Goal: Task Accomplishment & Management: Manage account settings

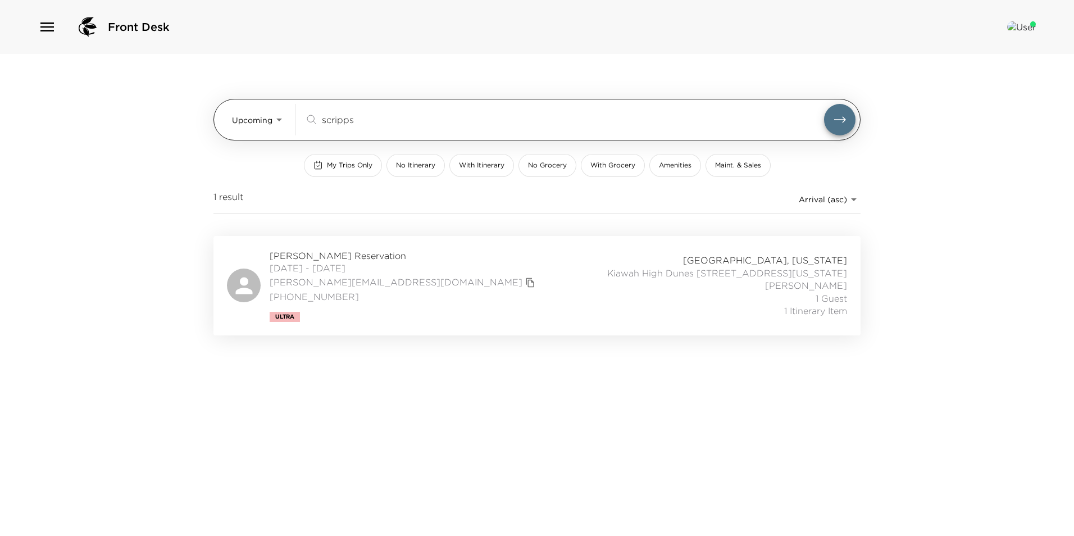
click at [257, 114] on body "Front Desk Upcoming Upcoming scripps ​ My Trips Only No Itinerary With Itinerar…" at bounding box center [537, 268] width 1074 height 536
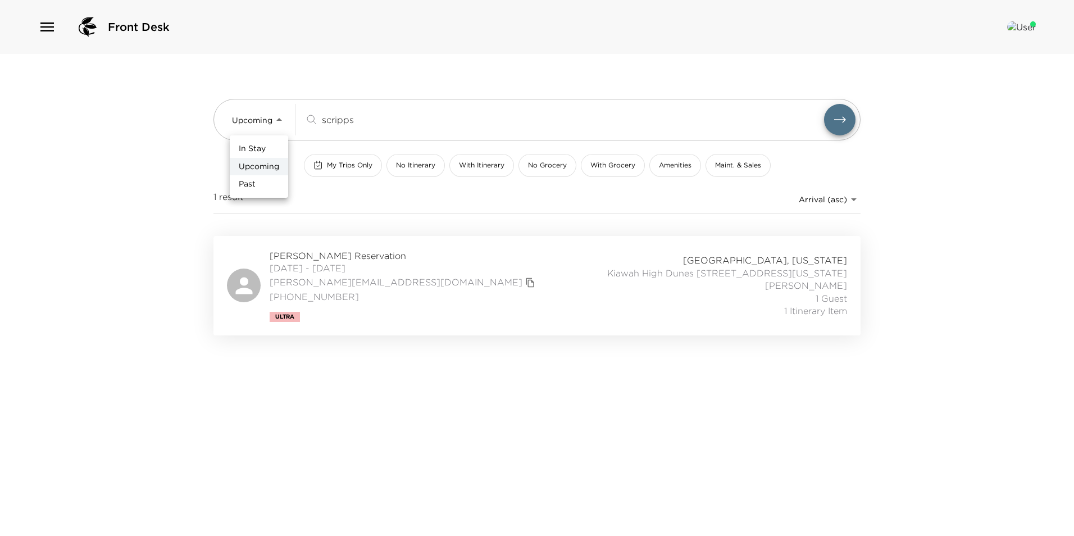
click at [264, 147] on span "In Stay" at bounding box center [252, 148] width 27 height 11
type input "In-Stay"
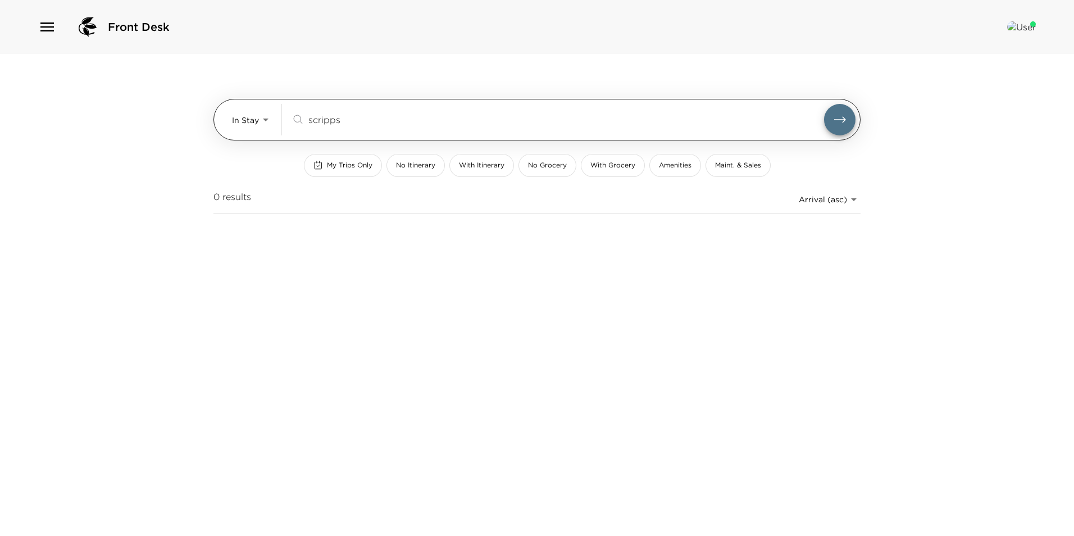
click at [354, 121] on input "scripps" at bounding box center [566, 119] width 516 height 13
type input "s"
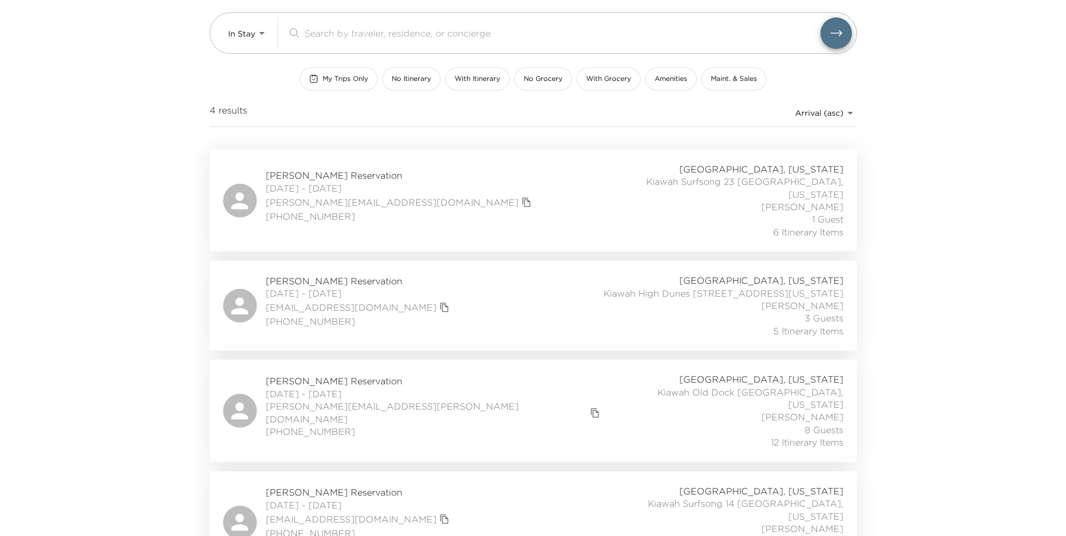
scroll to position [96, 0]
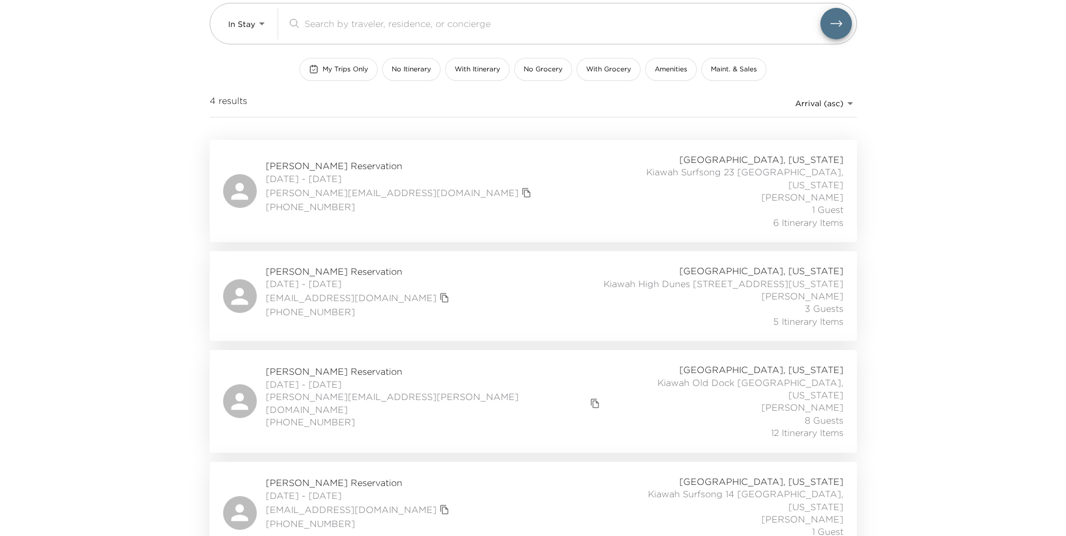
click at [527, 285] on div "[PERSON_NAME][GEOGRAPHIC_DATA] [DATE] - [DATE] [EMAIL_ADDRESS][DOMAIN_NAME] +1 …" at bounding box center [533, 296] width 620 height 63
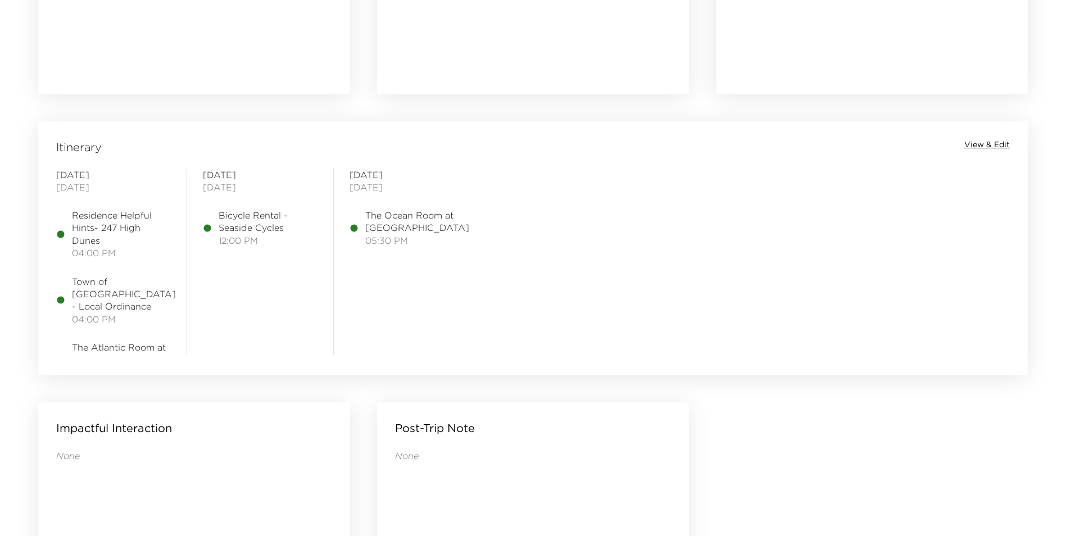
scroll to position [817, 0]
click at [983, 138] on span "View & Edit" at bounding box center [987, 143] width 46 height 11
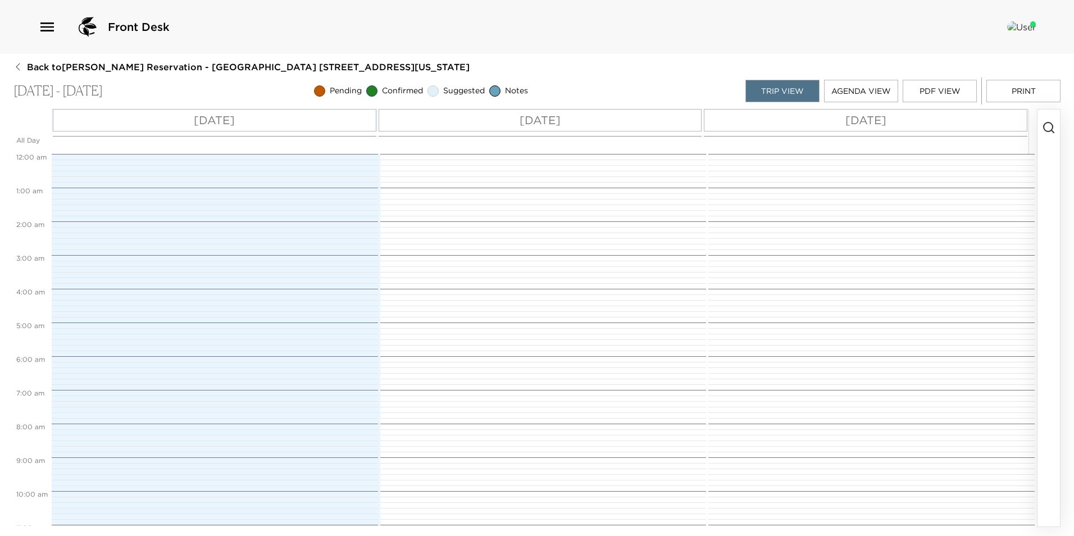
scroll to position [405, 0]
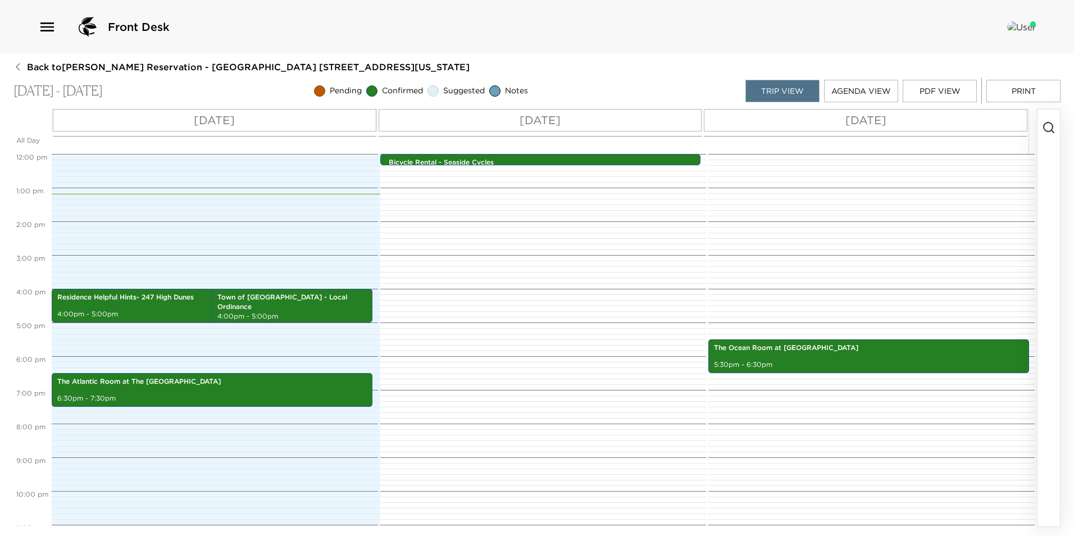
click at [1046, 125] on icon "button" at bounding box center [1048, 127] width 13 height 13
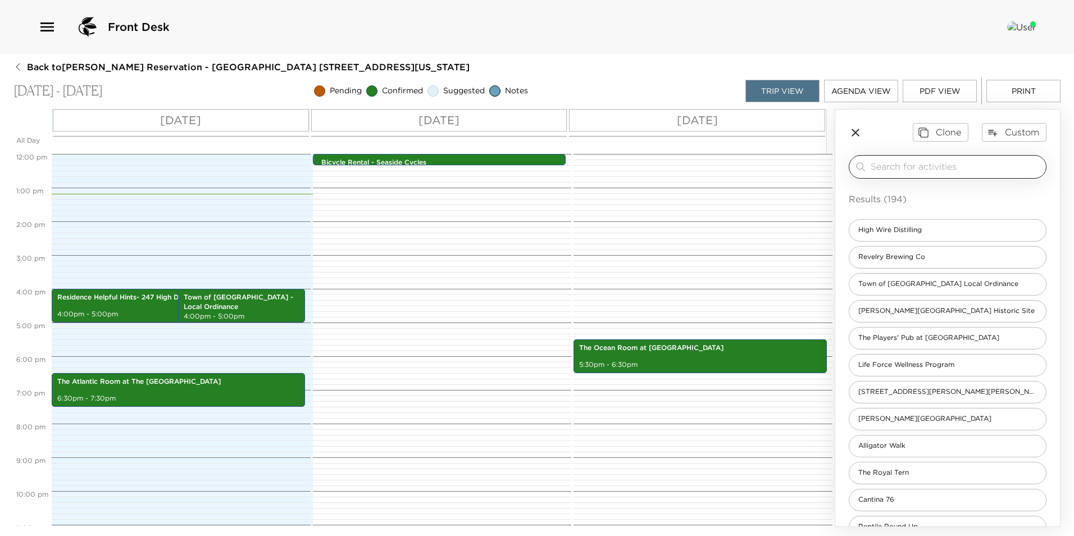
click at [888, 159] on div "​" at bounding box center [948, 167] width 198 height 24
click at [881, 161] on input "search" at bounding box center [956, 166] width 171 height 13
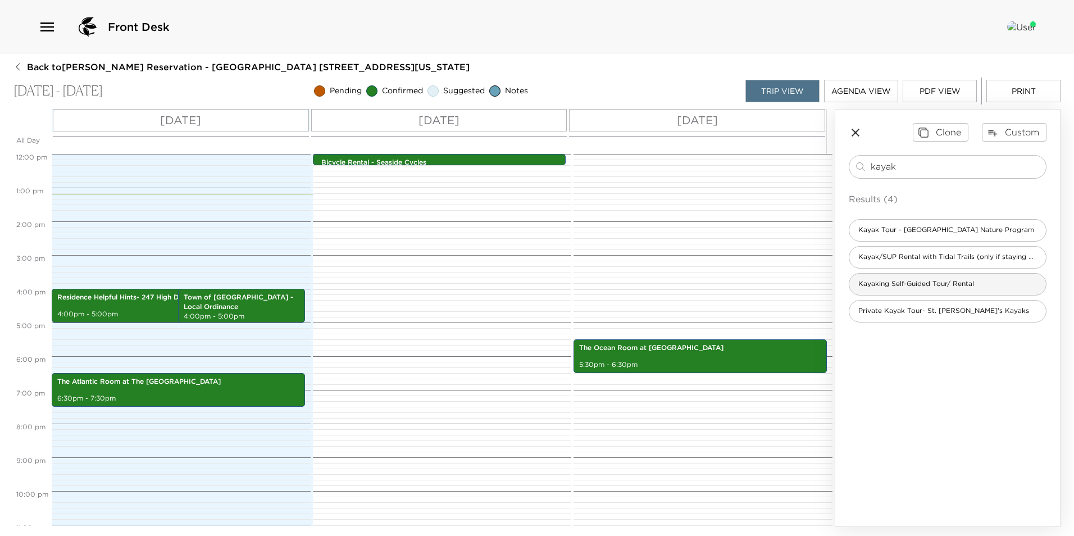
type input "kayak"
click at [932, 285] on span "Kayaking Self-Guided Tour/ Rental" at bounding box center [916, 284] width 134 height 10
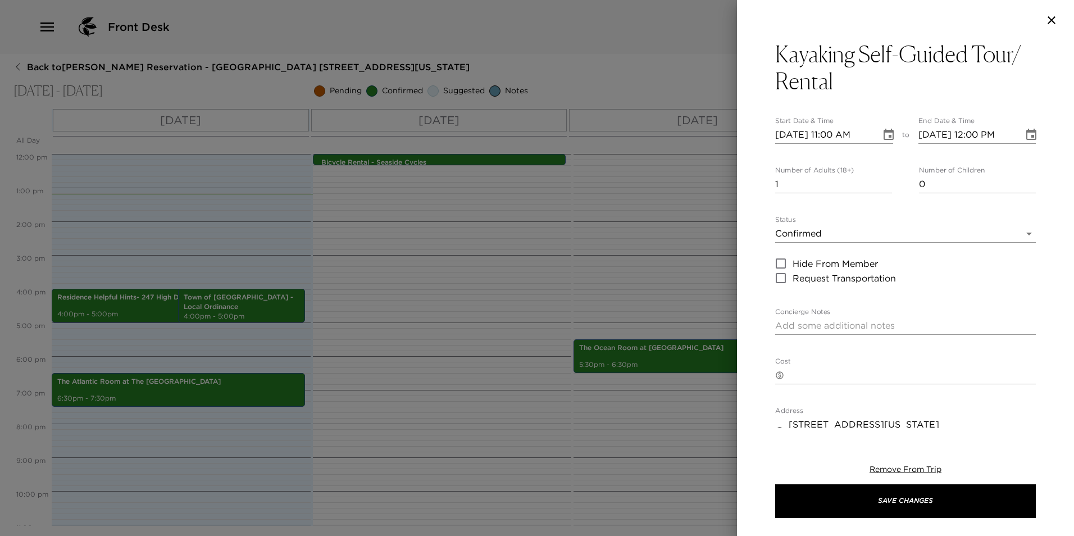
click at [822, 228] on body "Front Desk Back to Whitney Baldwin Reservation - Kiawah High Dunes 247 Kiawah I…" at bounding box center [537, 268] width 1074 height 536
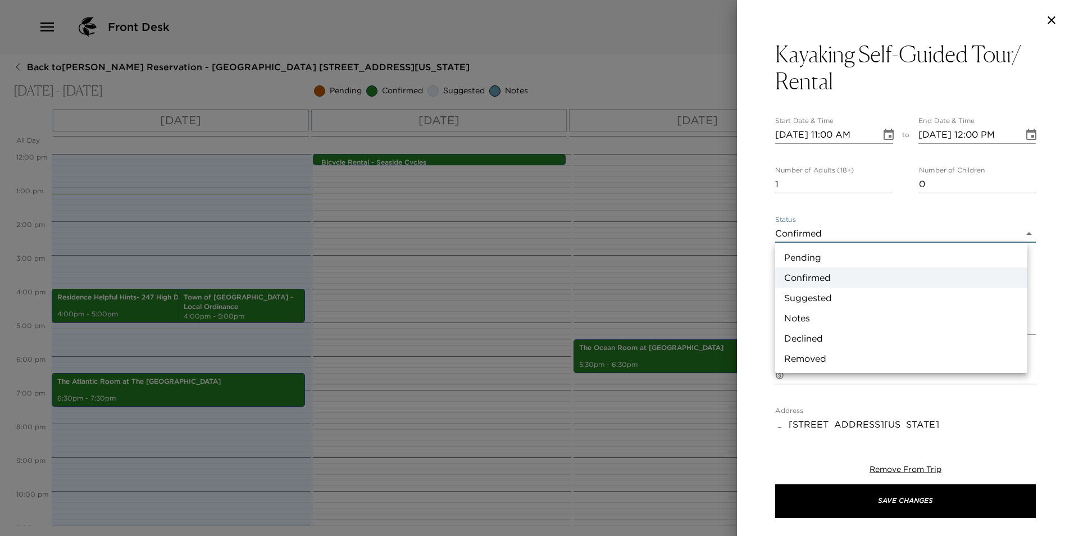
click at [819, 292] on li "Suggested" at bounding box center [901, 298] width 252 height 20
type input "Suggestion"
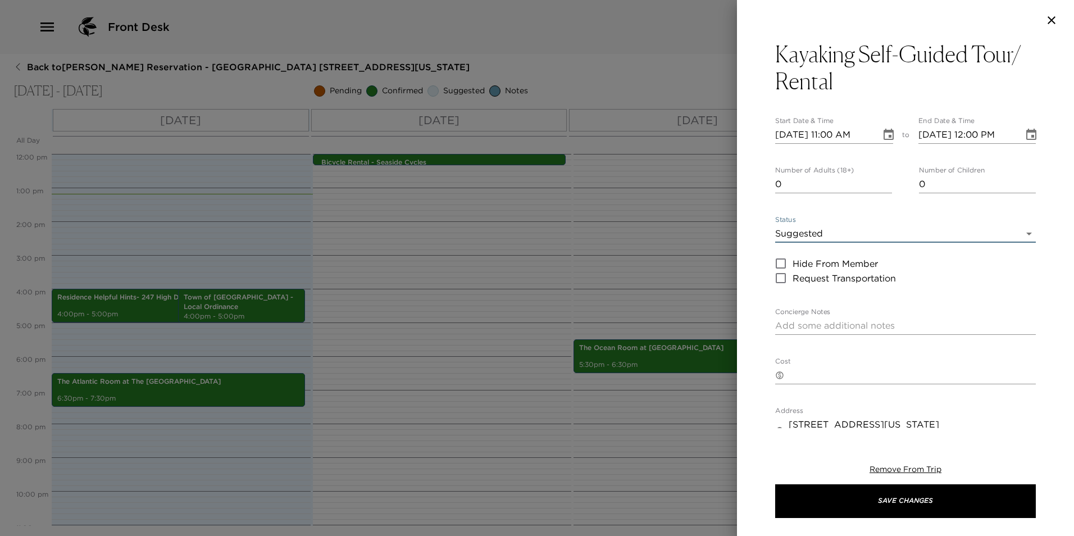
type input "0"
click at [886, 186] on input "0" at bounding box center [833, 184] width 117 height 18
click at [819, 321] on textarea "Concierge Notes" at bounding box center [905, 325] width 261 height 13
paste textarea "4-hr kayak rentals."
click at [776, 328] on textarea "4-hr kayak rentals" at bounding box center [905, 325] width 261 height 13
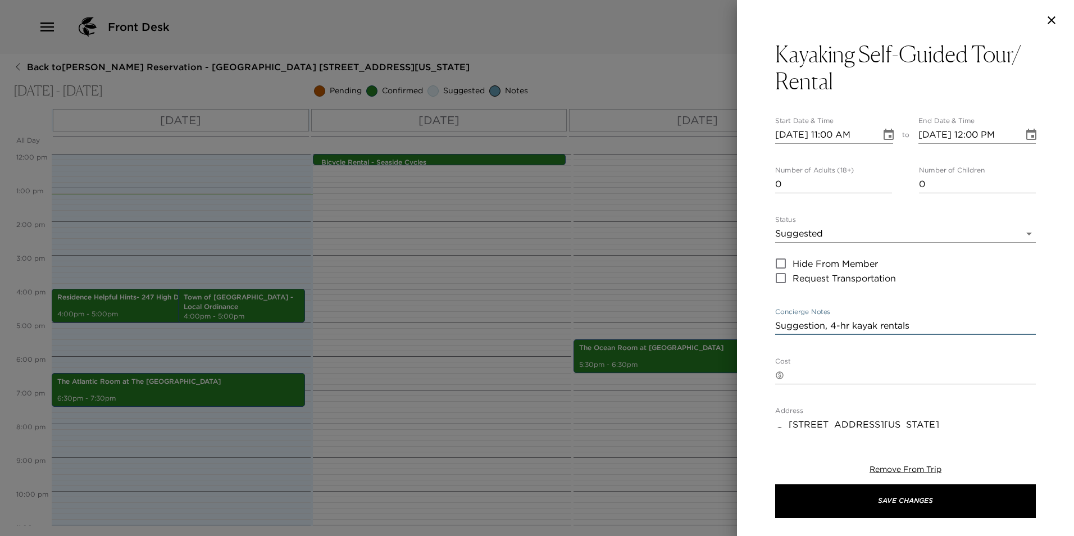
click at [930, 323] on textarea "Suggestion, 4-hr kayak rentals" at bounding box center [905, 325] width 261 height 13
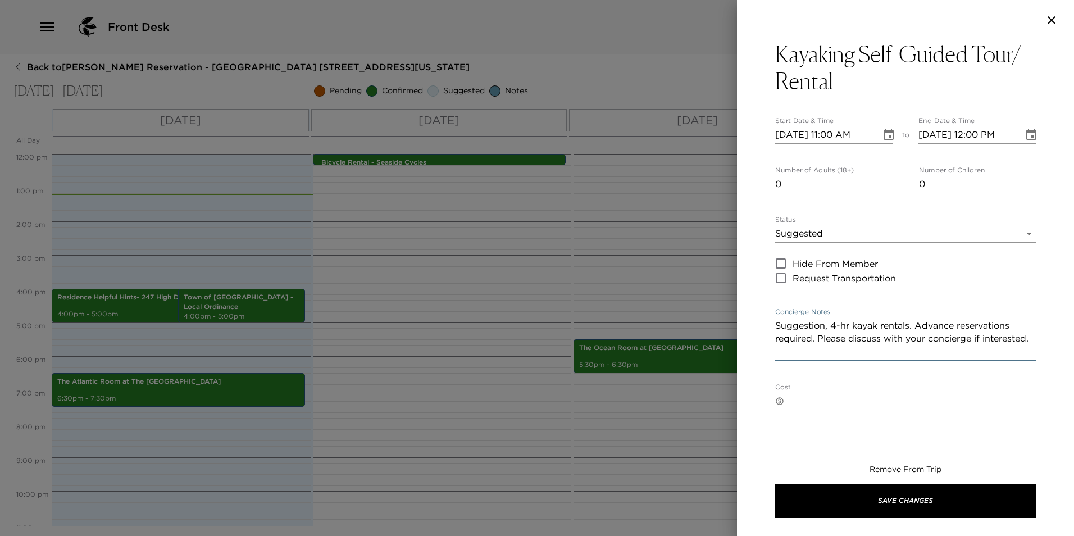
type textarea "Suggestion, 4-hr kayak rentals. Advance reservations required. Please discuss w…"
click at [834, 134] on input "10/01/2025 11:00 AM" at bounding box center [824, 135] width 98 height 18
type input "10/01/2025 01:00 PM"
type input "10/01/2025 02:00 PM"
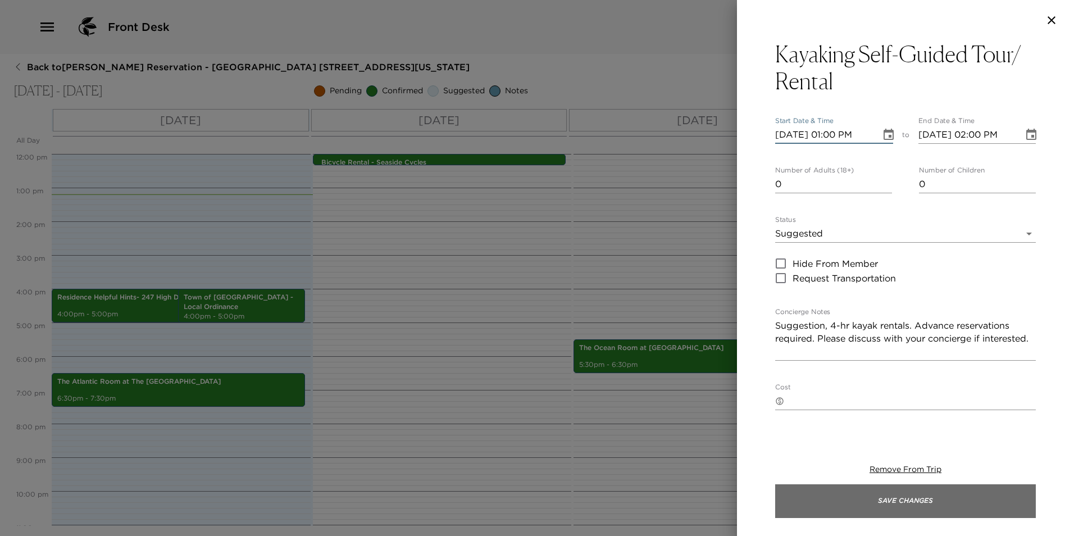
type input "10/01/2025 01:00 PM"
click at [825, 512] on button "Save Changes" at bounding box center [905, 501] width 261 height 34
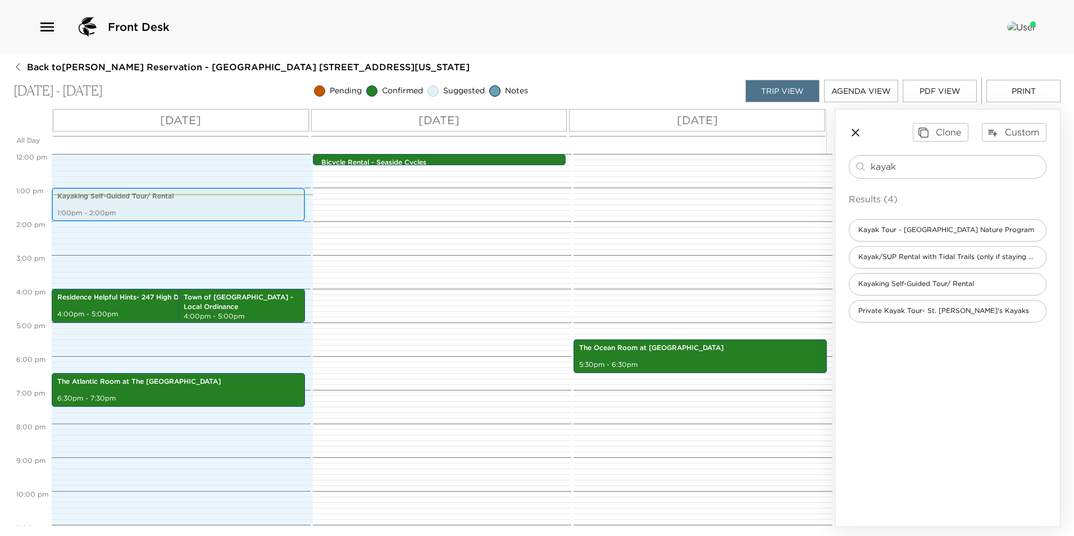
click at [163, 206] on div "Kayaking Self-Guided Tour/ Rental 1:00pm - 2:00pm" at bounding box center [178, 204] width 247 height 30
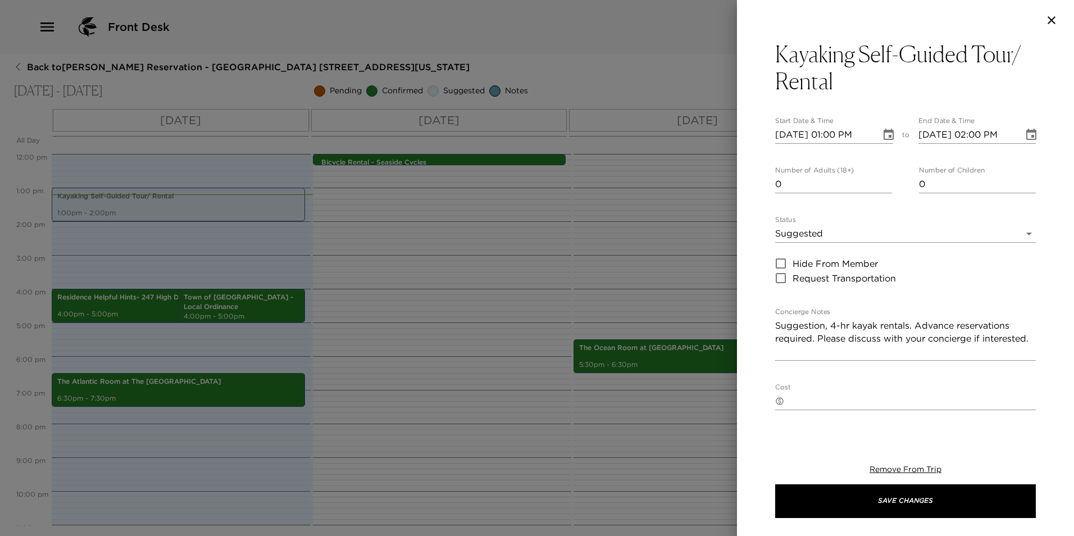
click at [796, 133] on input "10/01/2025 01:00 PM" at bounding box center [824, 135] width 98 height 18
type input "10/02/2025 01:00 PM"
type input "10/02/2025 02:00 PM"
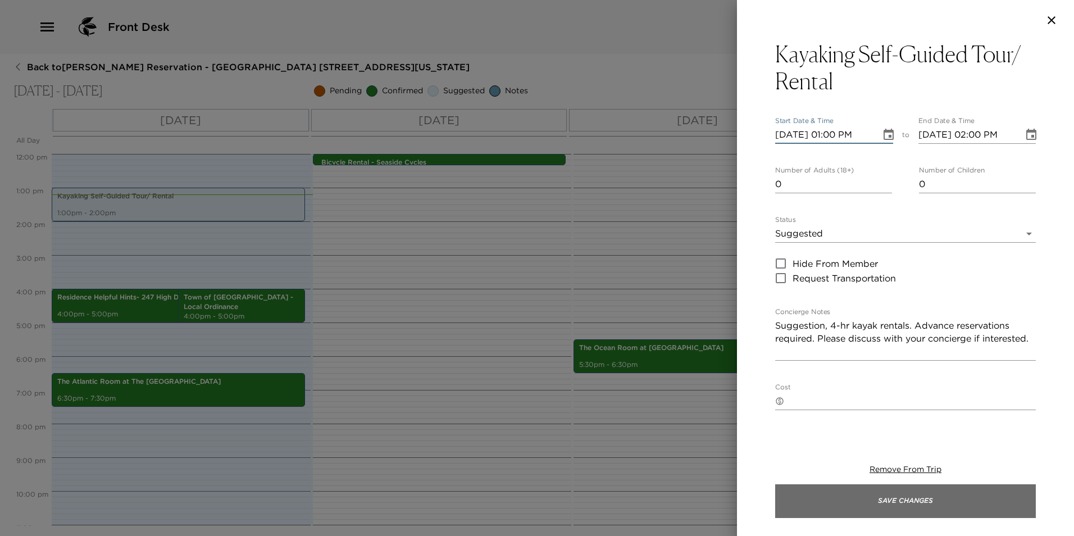
type input "10/02/2025 01:00 PM"
click at [830, 501] on button "Save Changes" at bounding box center [905, 501] width 261 height 34
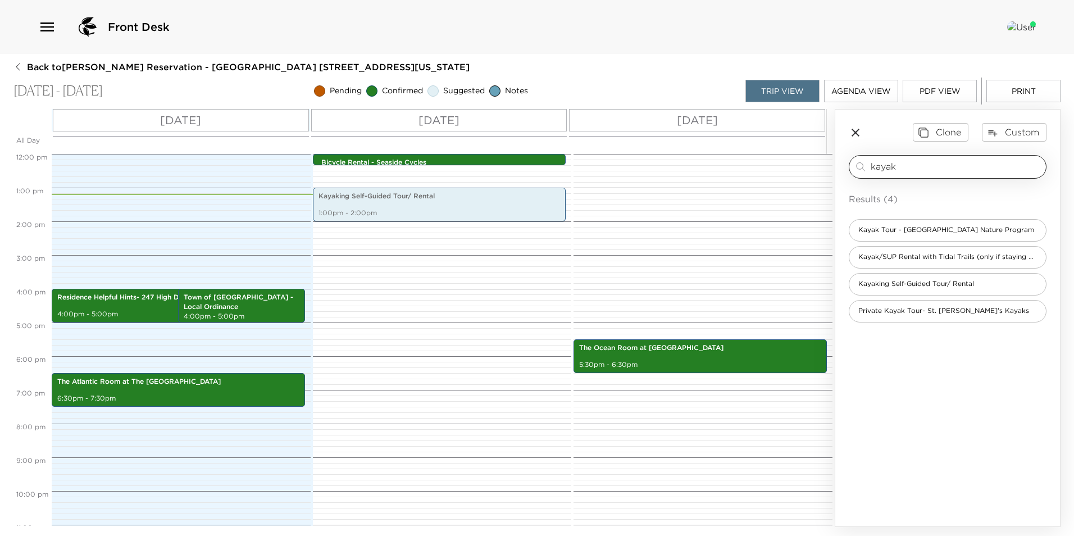
click at [919, 165] on input "kayak" at bounding box center [956, 166] width 171 height 13
type input "k"
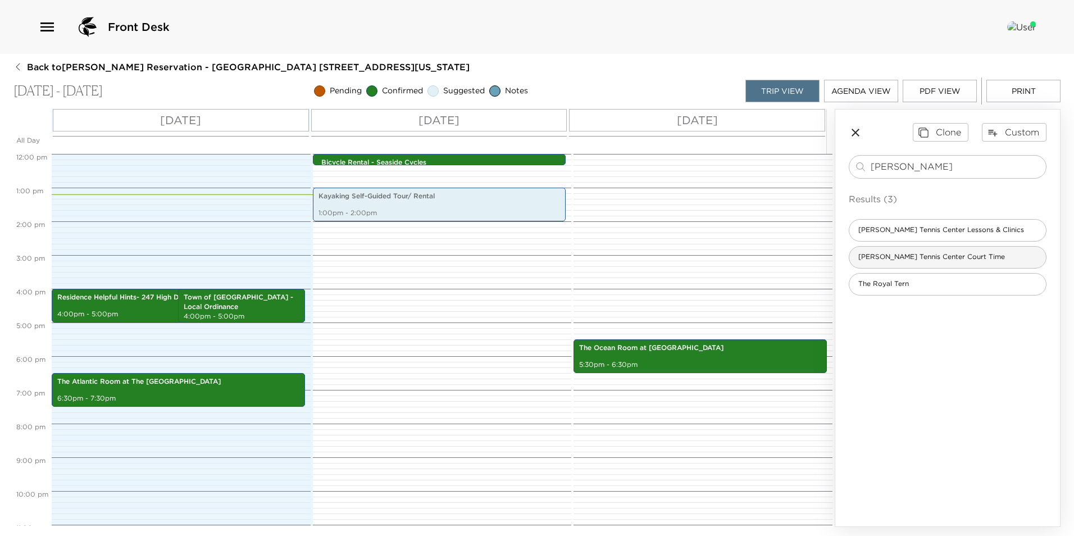
type input "roy"
click at [953, 261] on span "Roy Barth Tennis Center Court Time" at bounding box center [931, 257] width 165 height 10
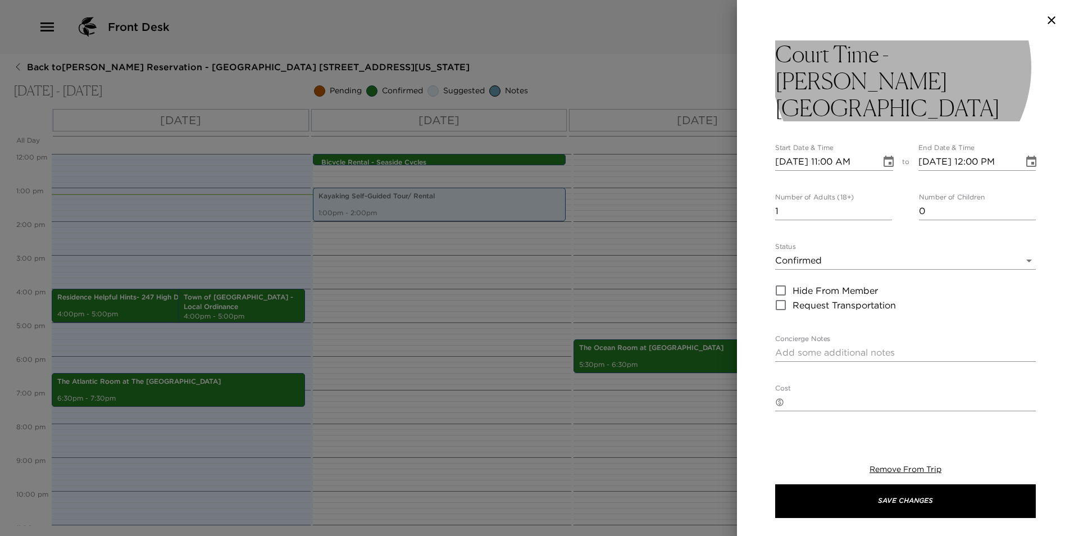
click at [783, 54] on h3 "Court Time - Roy Barth Tennis Center" at bounding box center [905, 80] width 261 height 81
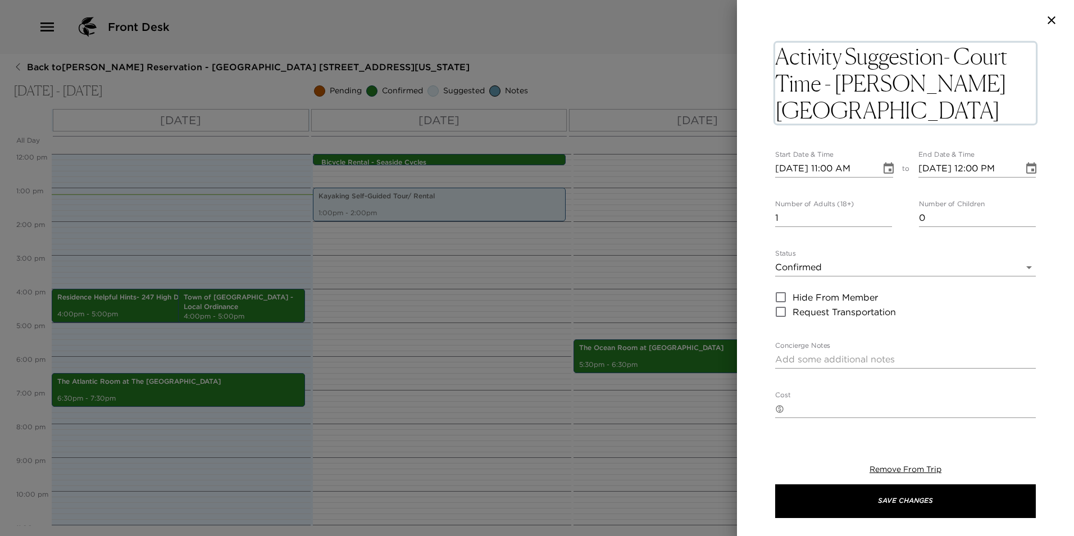
click at [835, 84] on textarea "Activity Suggestion- Court Time - Roy Barth Tennis Center" at bounding box center [905, 83] width 261 height 81
type textarea "Activity Suggestion- Court Rental- Roy Barth Tennis Center"
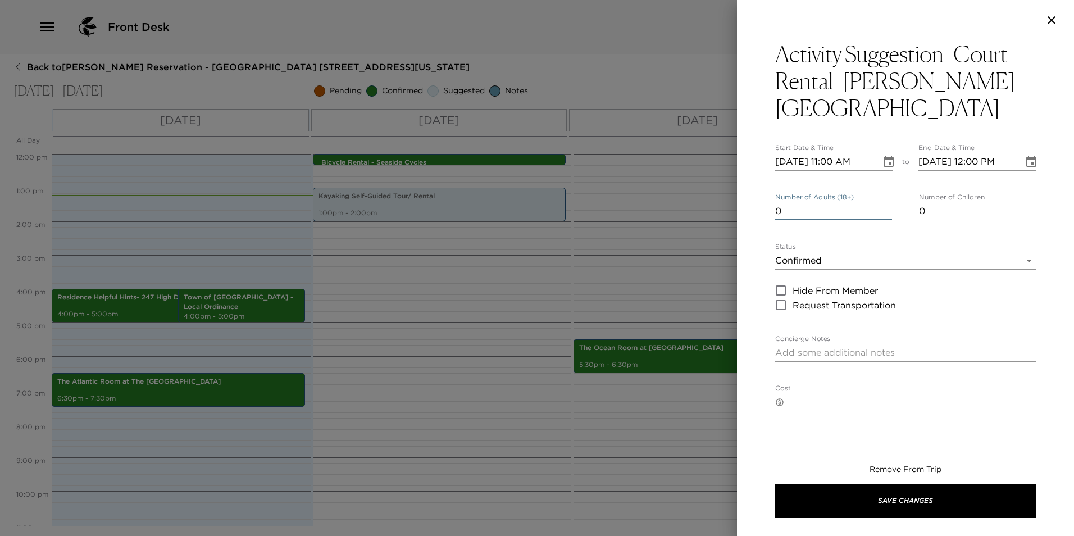
type input "0"
click at [880, 220] on input "0" at bounding box center [833, 211] width 117 height 18
click at [796, 161] on input "10/01/2025 11:00 AM" at bounding box center [824, 162] width 98 height 18
type input "10/02/2025 11:00 AM"
type input "10/02/2025 12:00 PM"
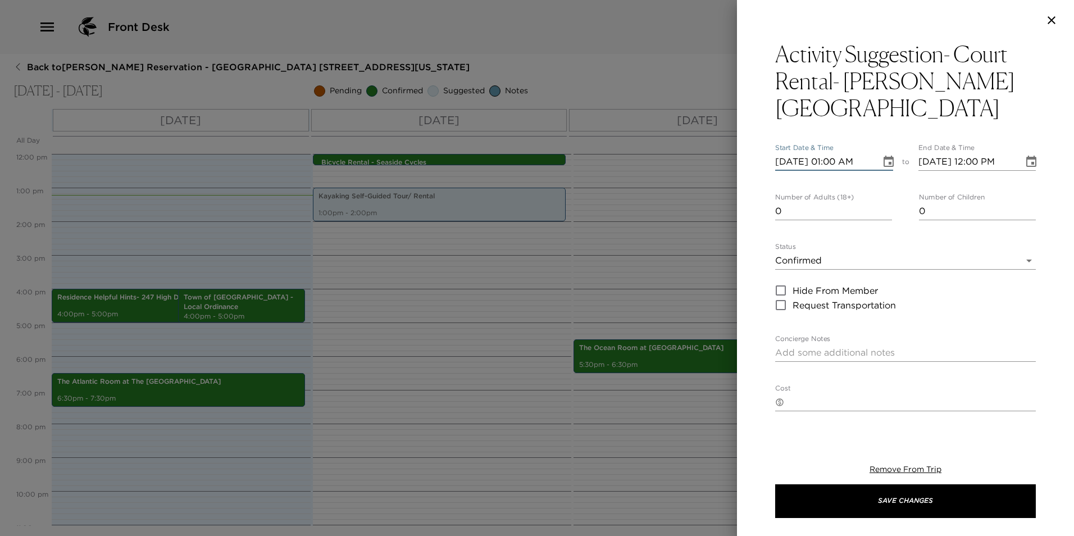
type input "10/02/2025 01:00 PM"
type input "10/02/2025 02:00 PM"
type input "10/02/2025 01:00 PM"
click at [784, 253] on body "Front Desk Back to Whitney Baldwin Reservation - Kiawah High Dunes 247 Kiawah I…" at bounding box center [537, 268] width 1074 height 536
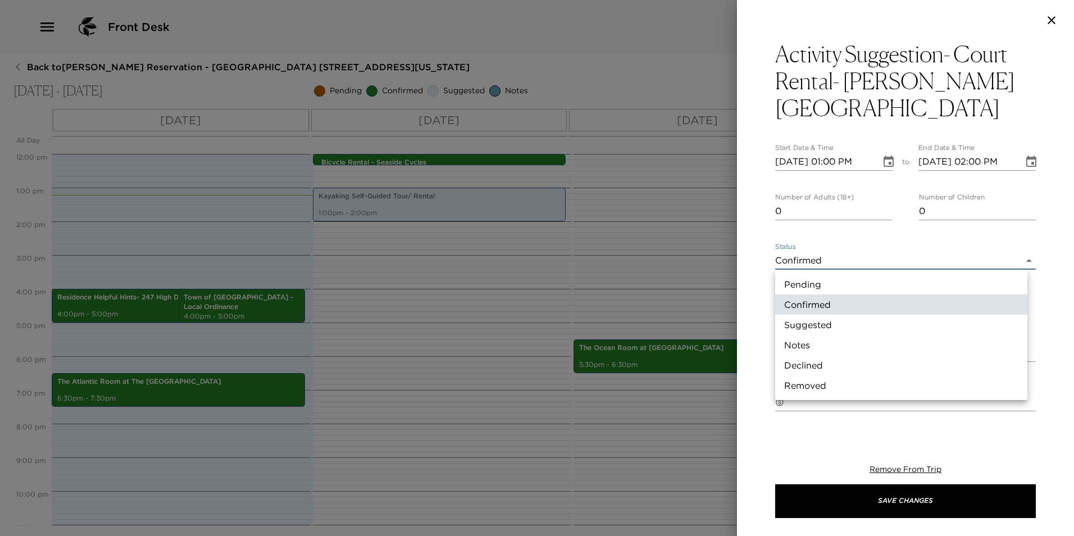
click at [814, 325] on li "Suggested" at bounding box center [901, 325] width 252 height 20
type input "Suggestion"
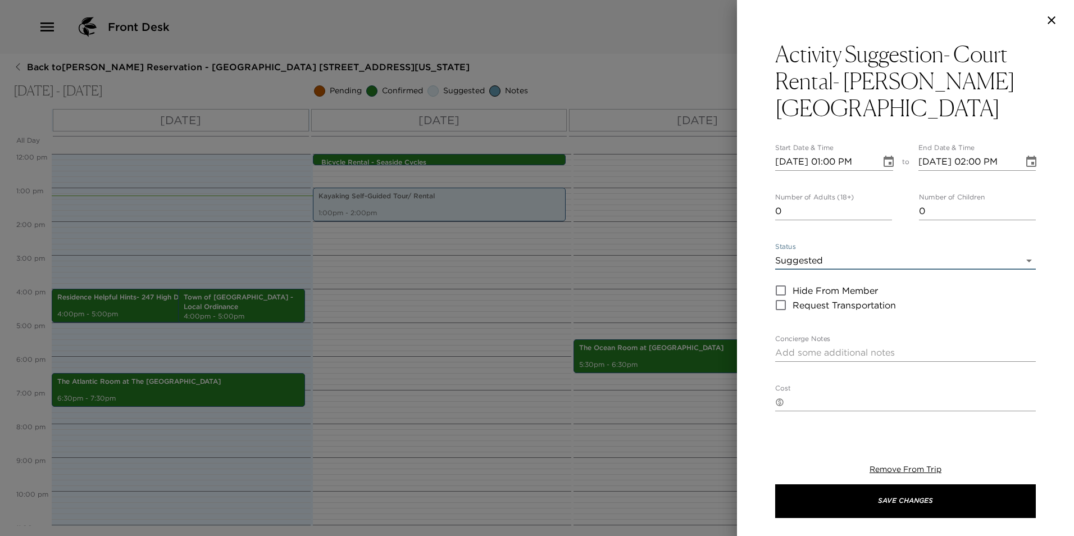
click at [796, 351] on textarea "Concierge Notes" at bounding box center [905, 352] width 261 height 13
paste textarea "Roy Barth Tennis Center is available to Exclusive Resorts Members interested in…"
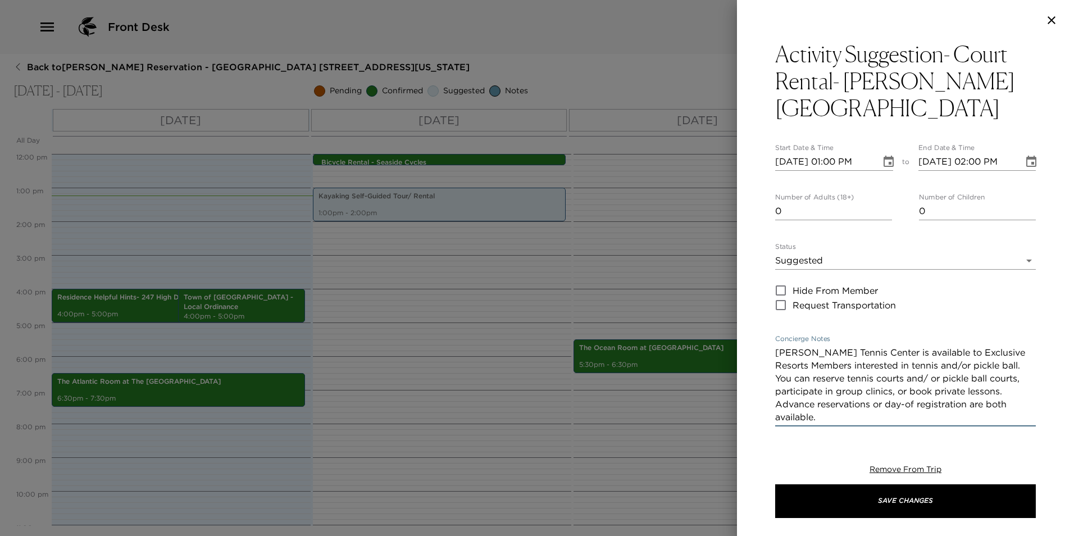
click at [779, 353] on textarea "Roy Barth Tennis Center is available to Exclusive Resorts Members interested in…" at bounding box center [905, 385] width 261 height 78
click at [991, 367] on textarea "Roy Barth Tennis Center is available to Exclusive Resorts Members interested in…" at bounding box center [905, 385] width 261 height 78
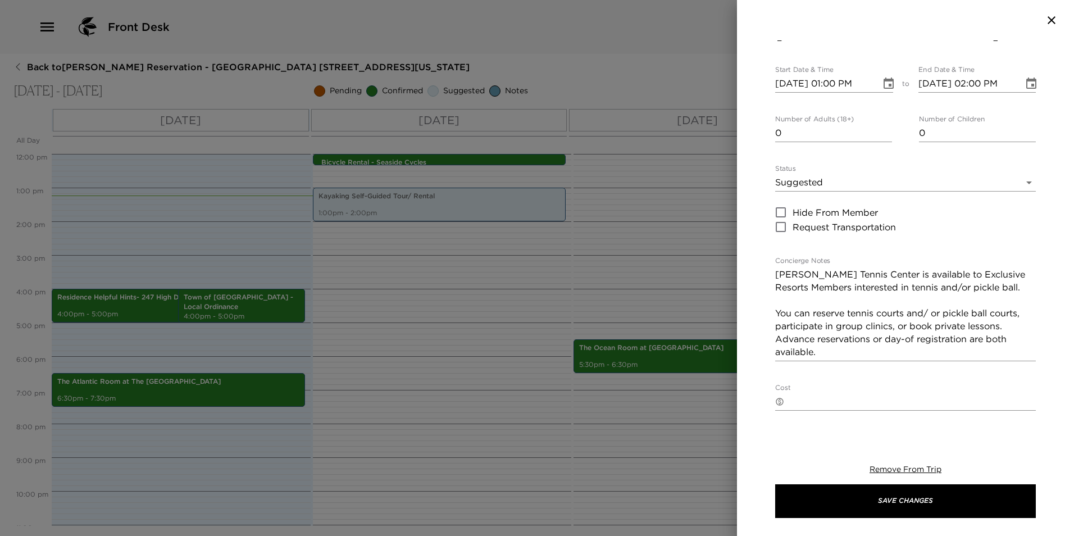
scroll to position [81, 0]
click at [944, 312] on textarea "Roy Barth Tennis Center is available to Exclusive Resorts Members interested in…" at bounding box center [905, 310] width 261 height 90
click at [947, 325] on textarea "Roy Barth Tennis Center is available to Exclusive Resorts Members interested in…" at bounding box center [905, 304] width 261 height 78
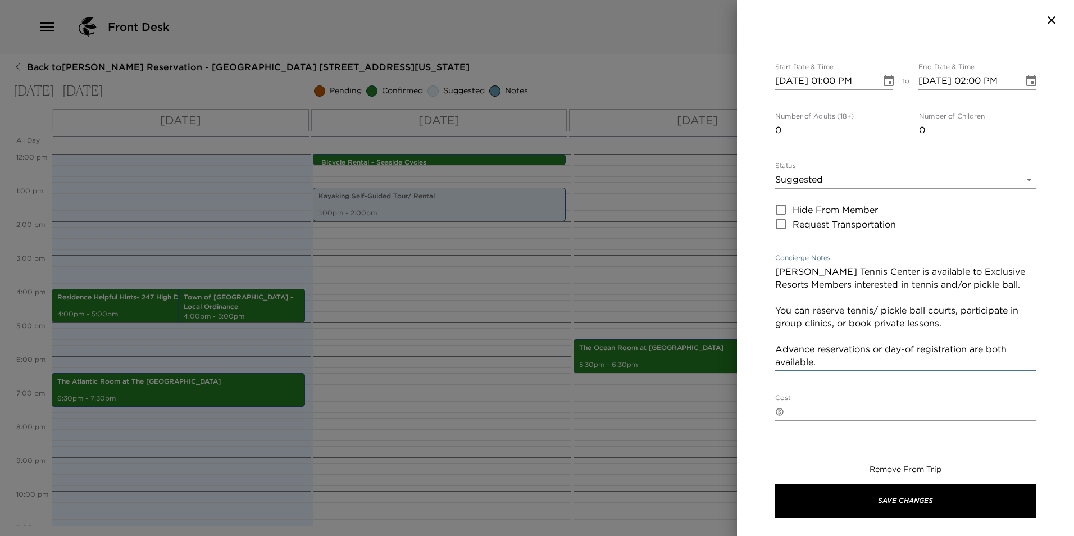
type textarea "Roy Barth Tennis Center is available to Exclusive Resorts Members interested in…"
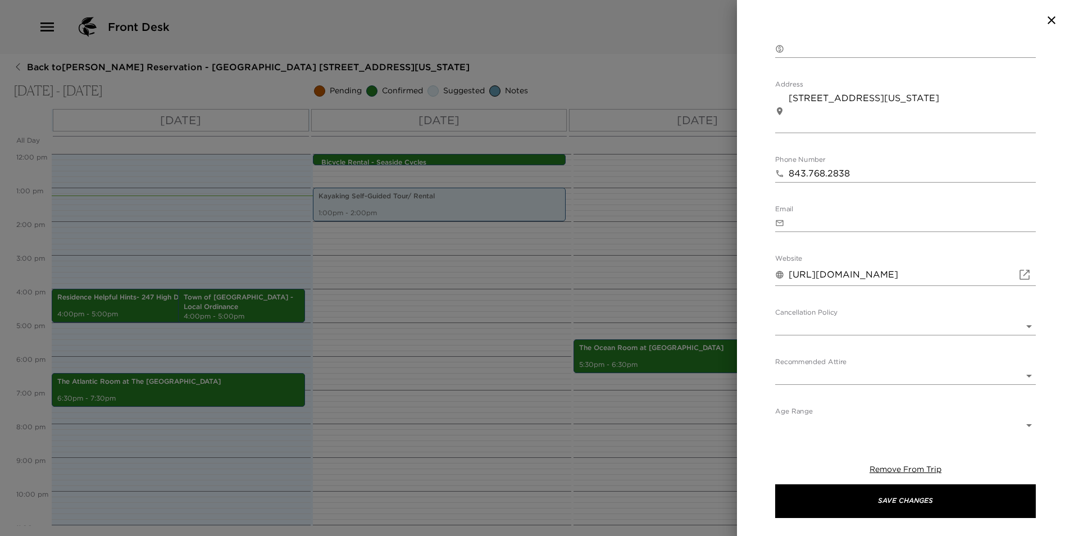
scroll to position [450, 0]
click at [857, 313] on body "Front Desk Back to Whitney Baldwin Reservation - Kiawah High Dunes 247 Kiawah I…" at bounding box center [537, 268] width 1074 height 536
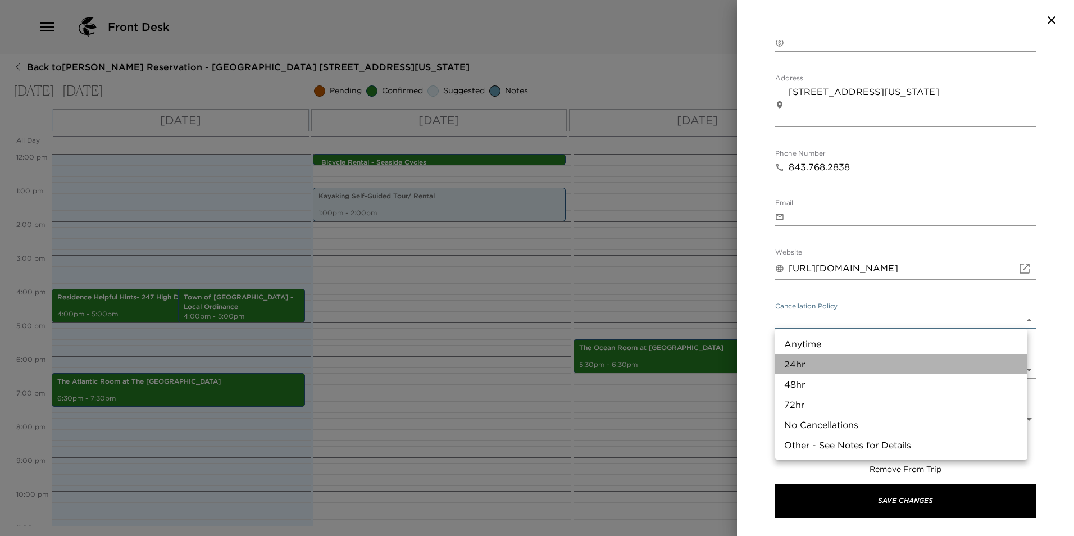
click at [850, 366] on li "24hr" at bounding box center [901, 364] width 252 height 20
type input "24hr"
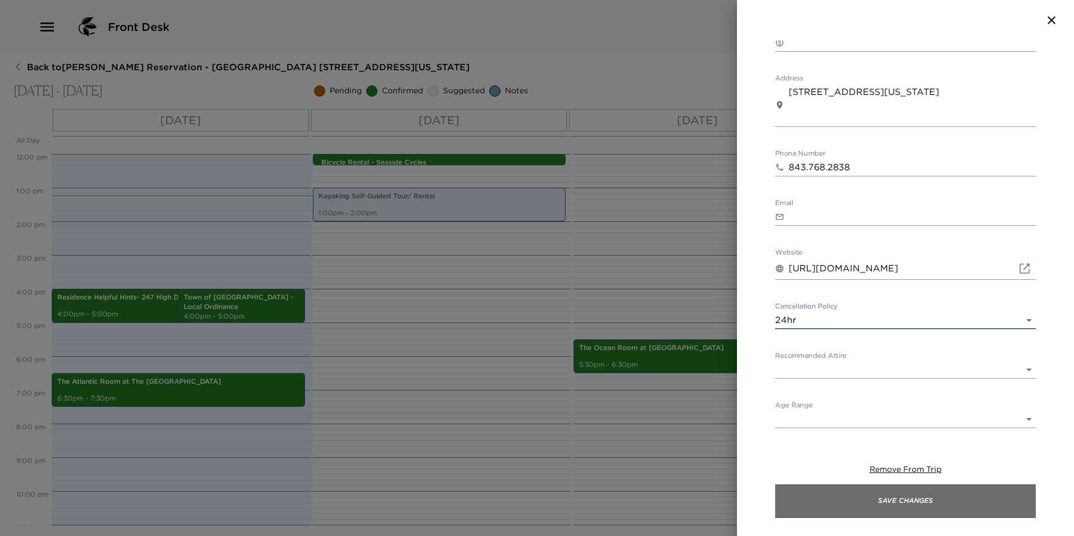
click at [859, 507] on button "Save Changes" at bounding box center [905, 501] width 261 height 34
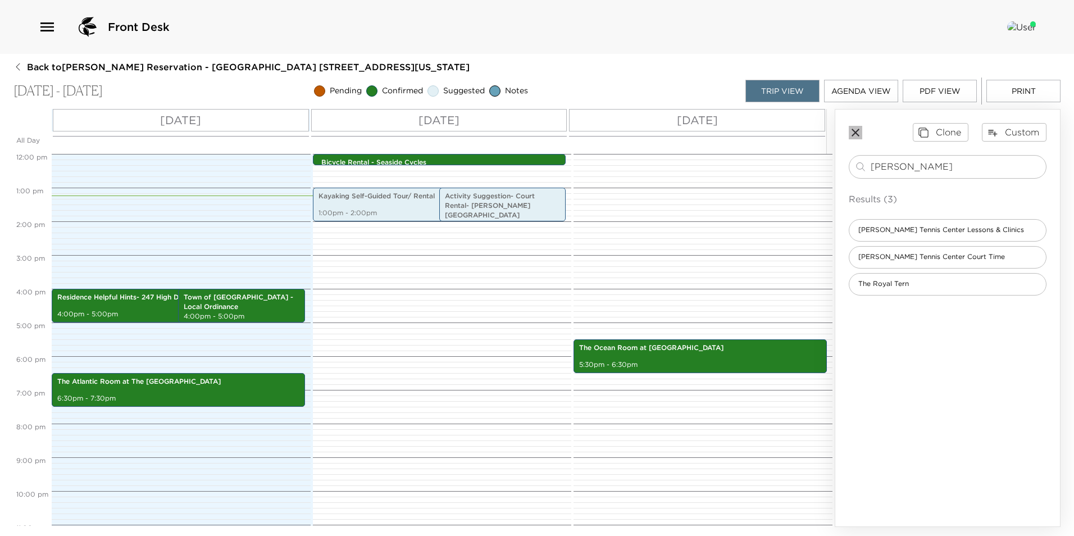
click at [860, 131] on icon "button" at bounding box center [855, 132] width 13 height 13
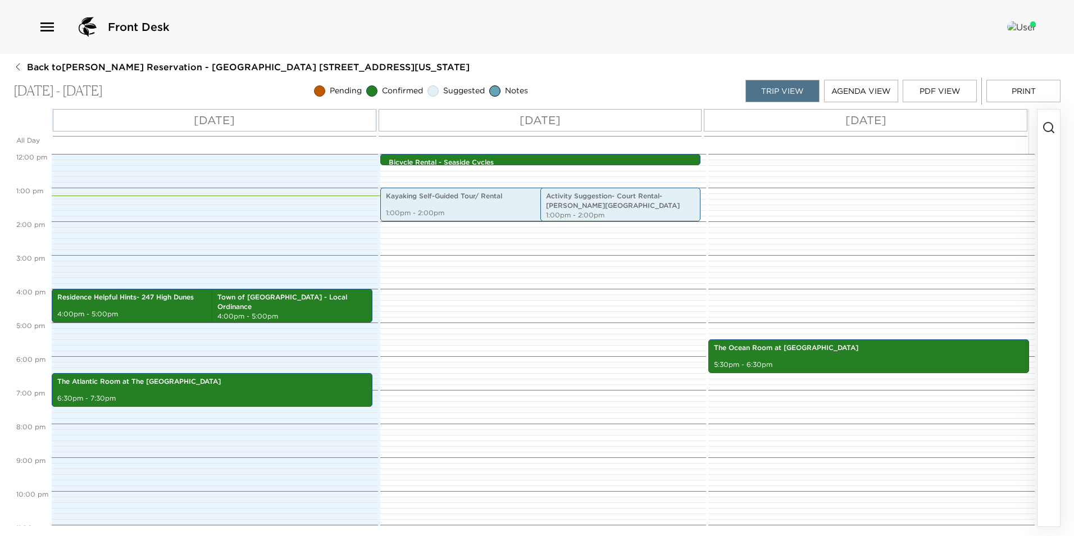
click at [1055, 131] on icon "button" at bounding box center [1048, 127] width 13 height 13
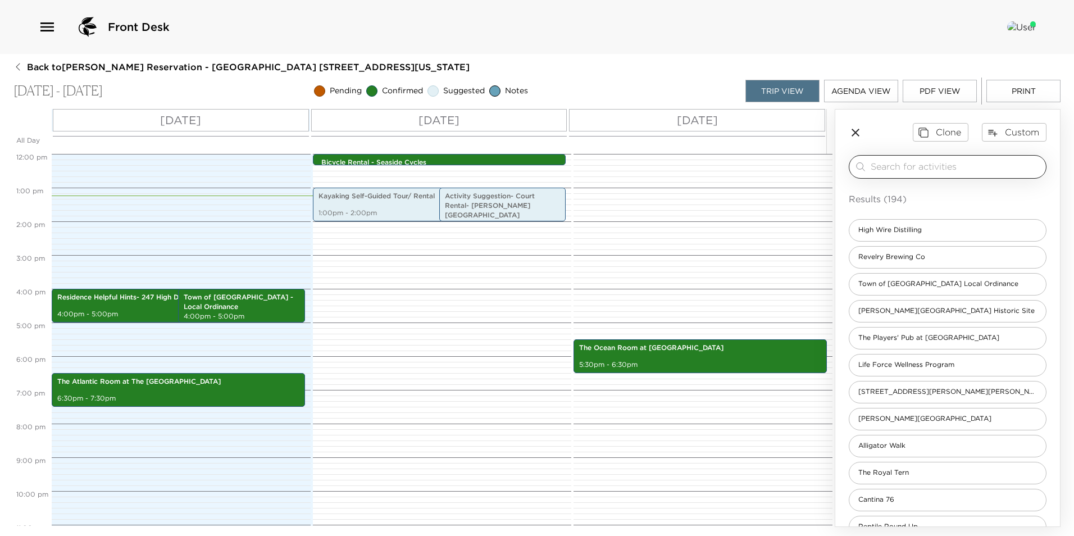
click at [911, 167] on input "search" at bounding box center [956, 166] width 171 height 13
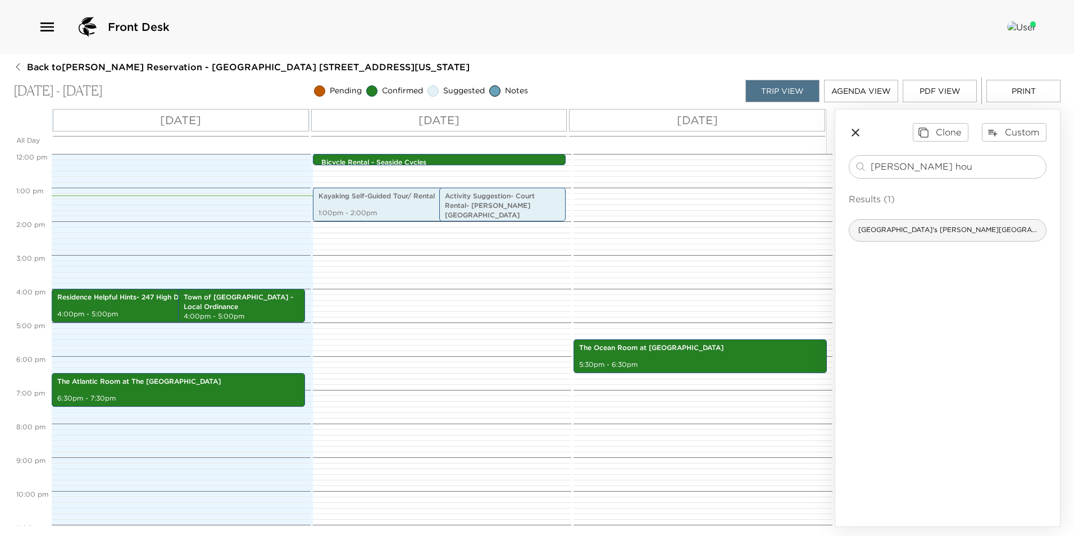
type input "marsh hou"
click at [895, 225] on span "Kiawah Island Club's Marsh House, Private Clubhouse" at bounding box center [947, 230] width 197 height 10
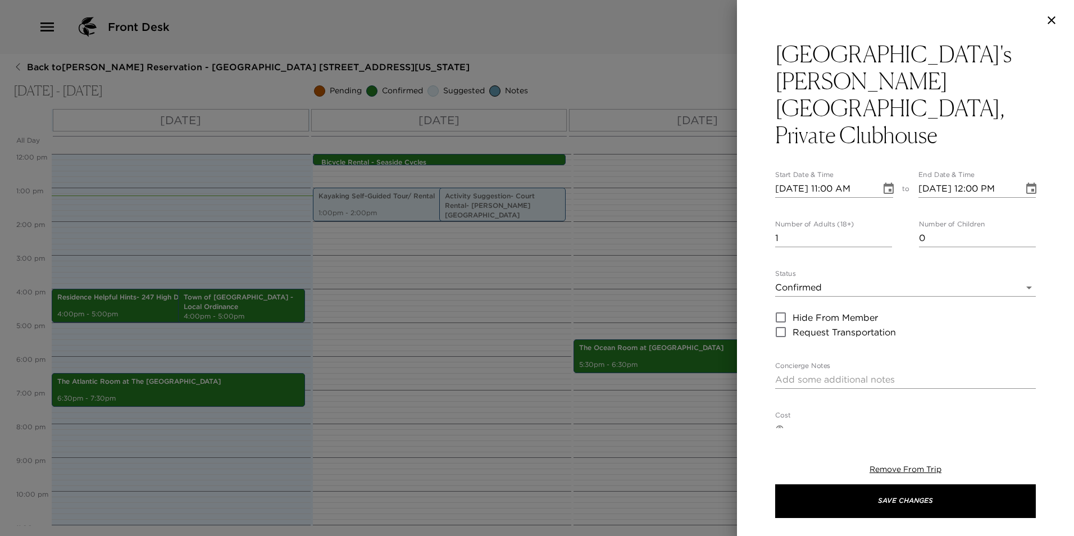
click at [796, 231] on body "Front Desk Back to Whitney Baldwin Reservation - Kiawah High Dunes 247 Kiawah I…" at bounding box center [537, 268] width 1074 height 536
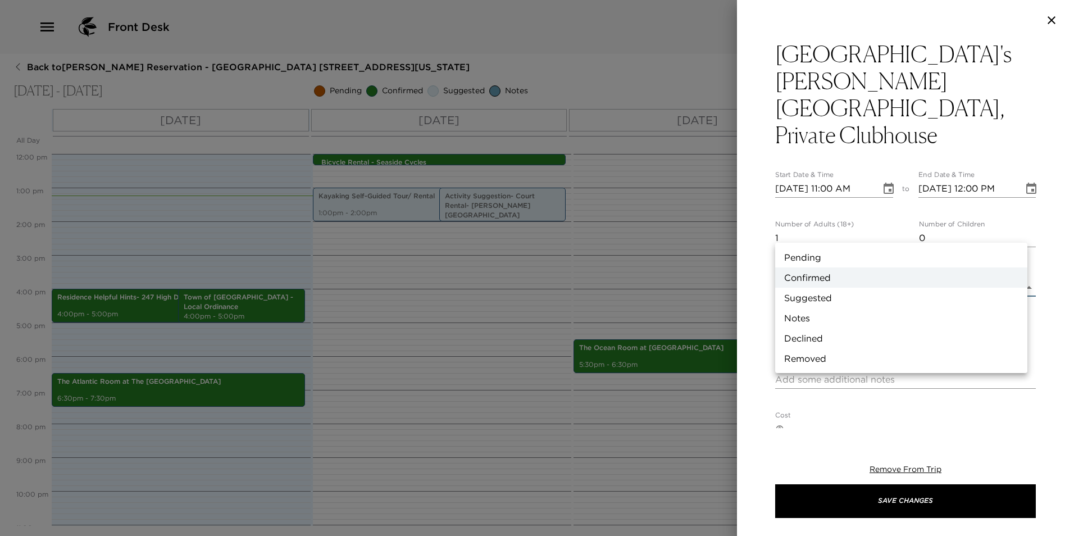
click at [832, 297] on li "Suggested" at bounding box center [901, 298] width 252 height 20
type input "Suggestion"
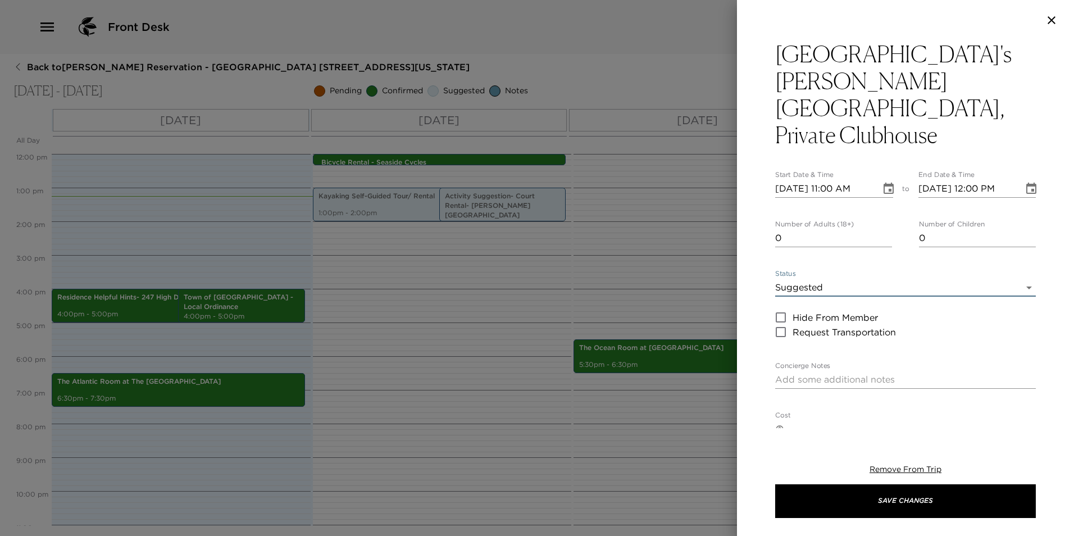
type input "0"
click at [885, 229] on input "0" at bounding box center [833, 238] width 117 height 18
click at [814, 373] on textarea "Concierge Notes" at bounding box center [905, 379] width 261 height 13
paste textarea "Lunch Suggestion at the Marsh House. Hours: 10:00am- 6:00pm Lunch: 11:30am- 4:0…"
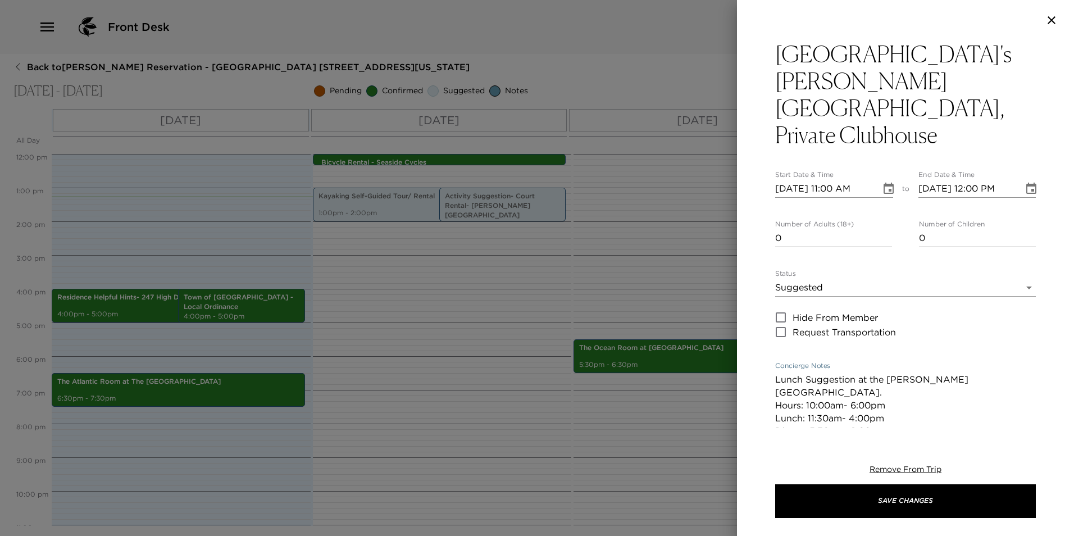
click at [860, 377] on textarea "Lunch Suggestion at the Marsh House. Hours: 10:00am- 6:00pm Lunch: 11:30am- 4:0…" at bounding box center [905, 412] width 261 height 78
type textarea "Lunch Suggestion at the Marsh House. Hours: 10:00am- 6:00pm Lunch: 11:30am- 4:0…"
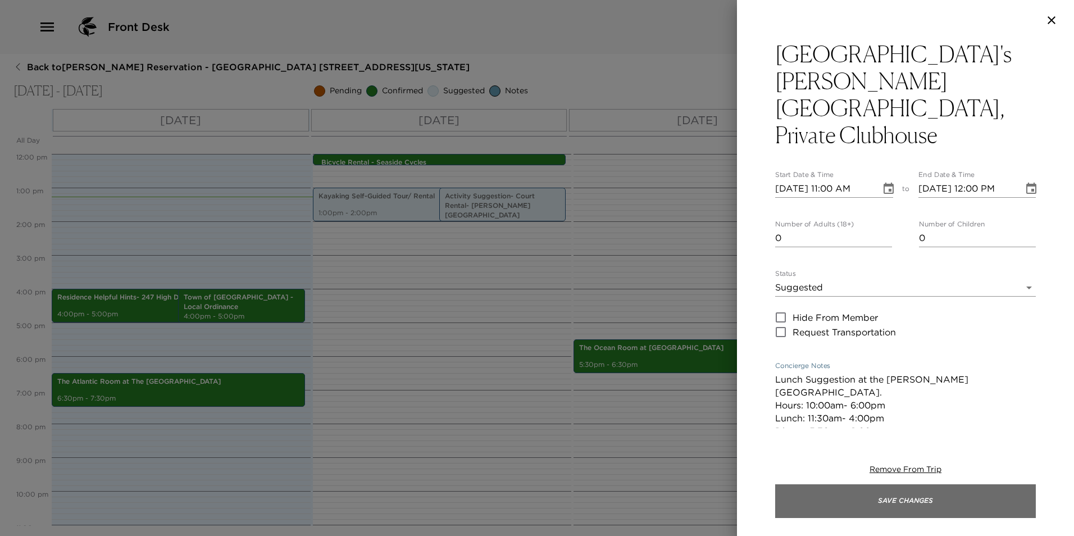
click at [824, 512] on button "Save Changes" at bounding box center [905, 501] width 261 height 34
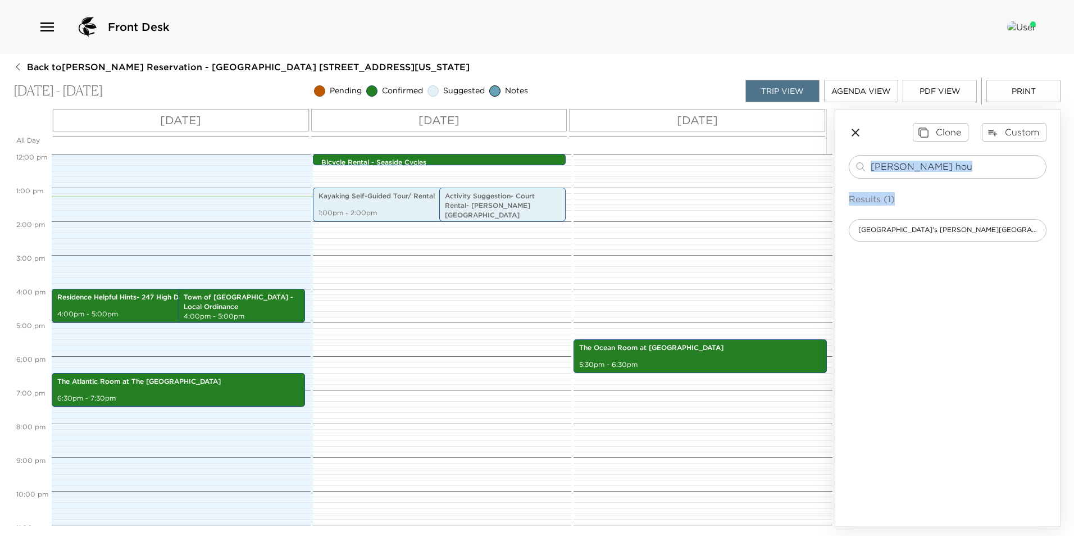
drag, startPoint x: 835, startPoint y: 390, endPoint x: 834, endPoint y: 298, distance: 92.2
click at [834, 298] on div "All Day Wed 10/01 Thu 10/02 Fri 10/03 12:00 AM 1:00 AM 2:00 AM 3:00 AM 4:00 AM …" at bounding box center [536, 318] width 1047 height 418
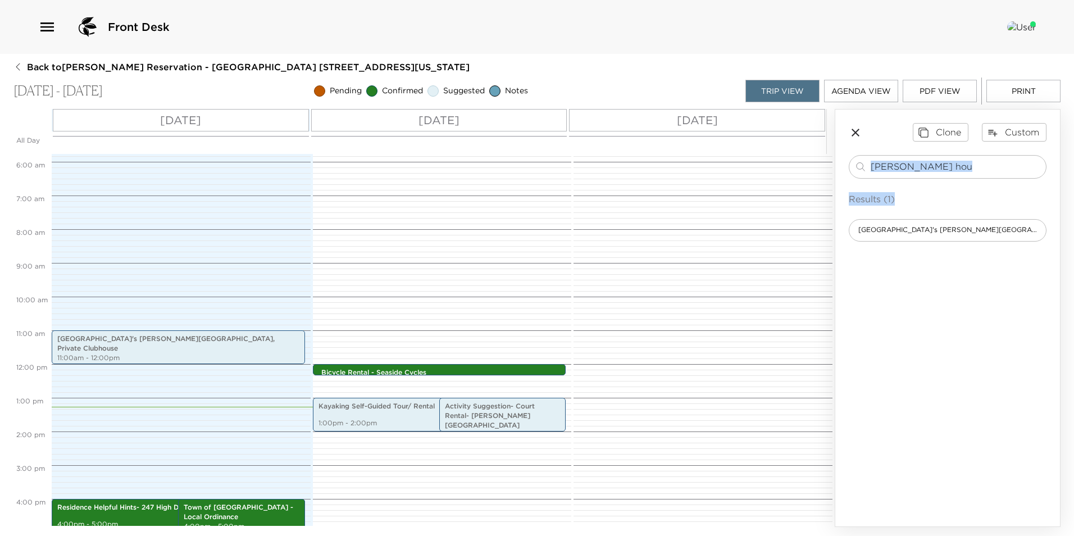
scroll to position [188, 0]
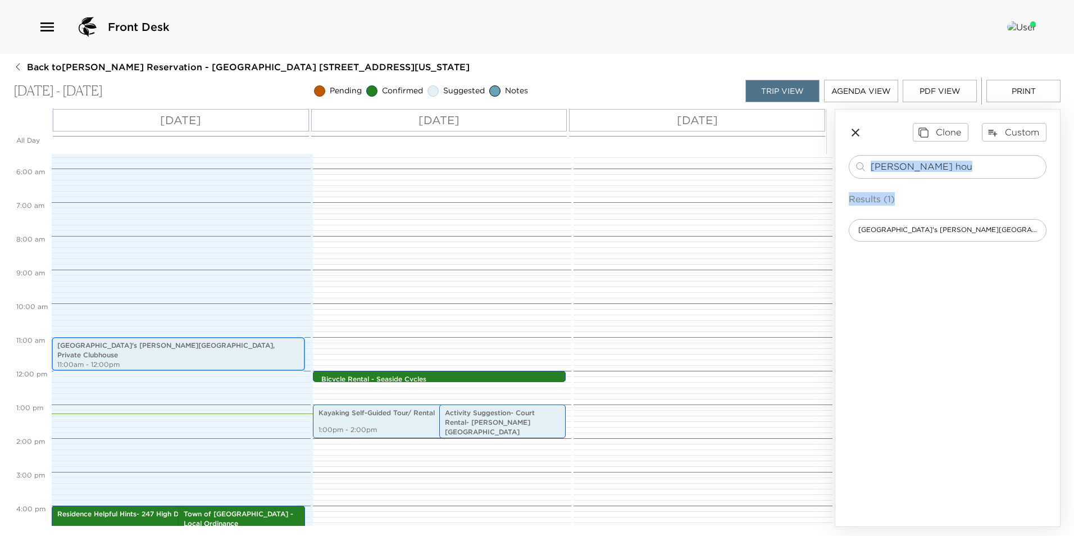
click at [208, 356] on div "Kiawah Island Club's Marsh House, Private Clubhouse 11:00am - 12:00pm" at bounding box center [178, 354] width 247 height 30
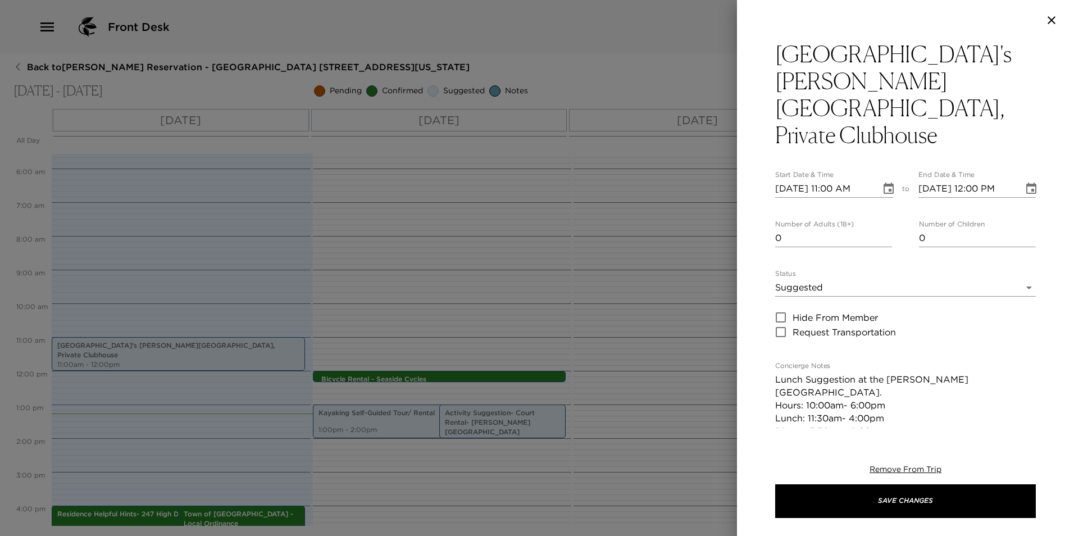
click at [794, 180] on input "10/01/2025 11:00 AM" at bounding box center [824, 189] width 98 height 18
type input "10/03/2025 11:00 AM"
type input "10/03/2025 12:00 PM"
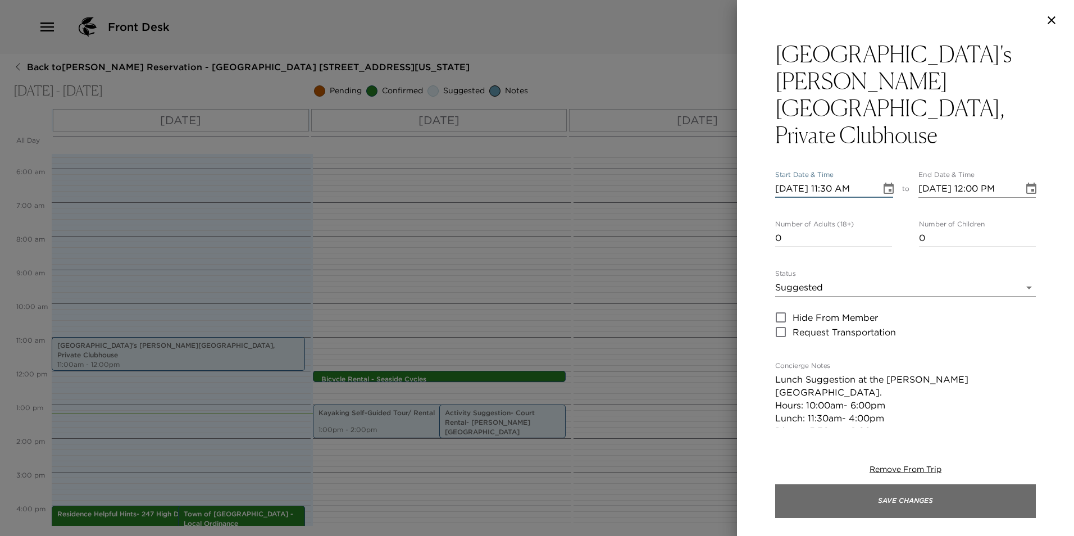
type input "10/03/2025 11:30 AM"
click at [822, 510] on button "Save Changes" at bounding box center [905, 501] width 261 height 34
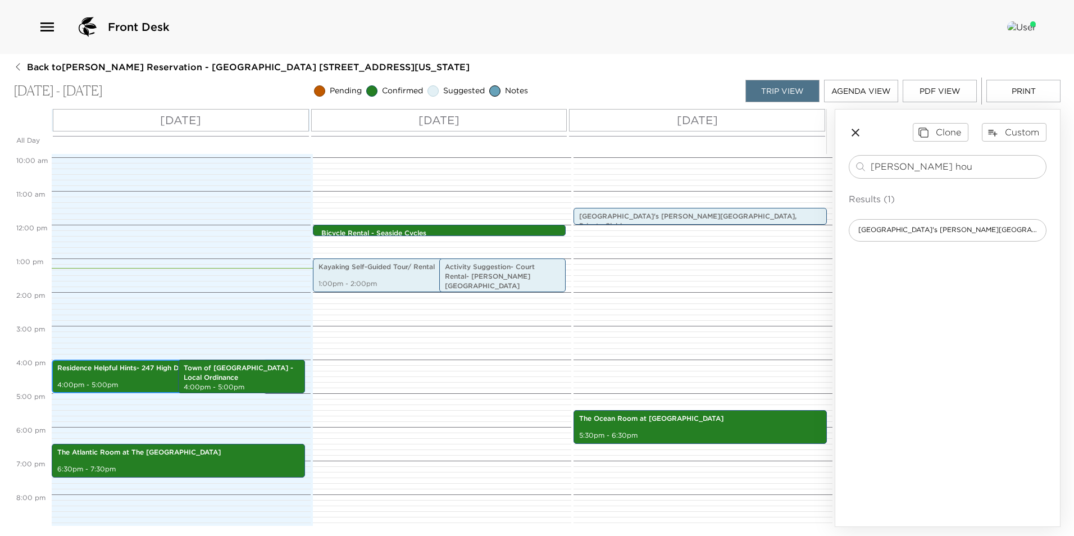
scroll to position [332, 0]
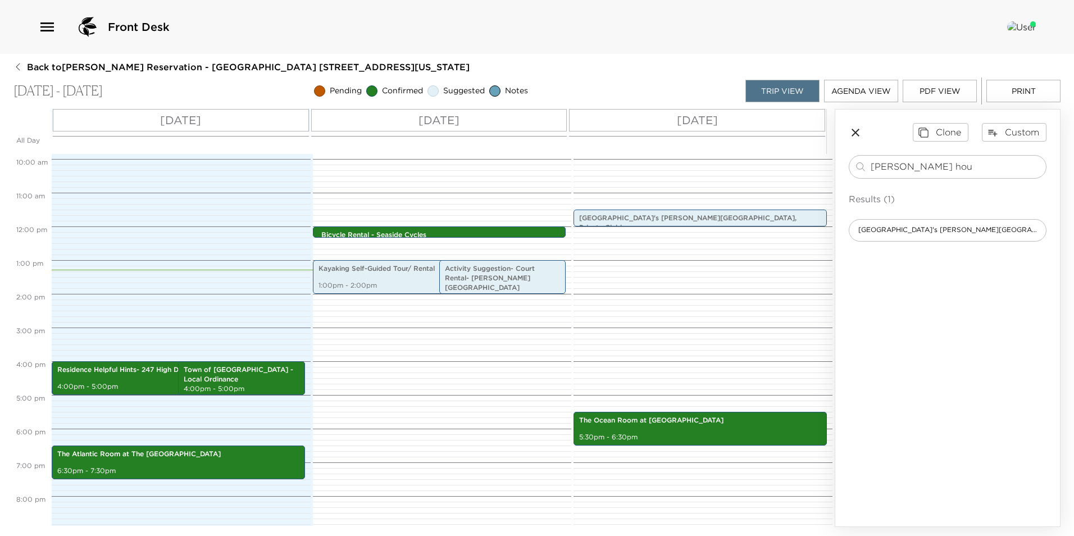
click at [861, 131] on icon "button" at bounding box center [855, 132] width 13 height 13
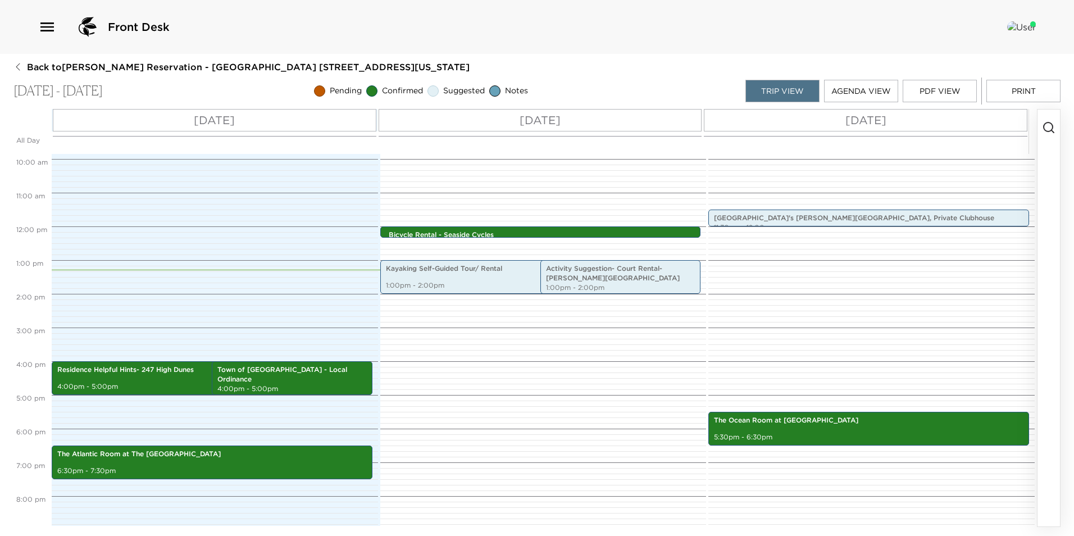
click at [1047, 128] on icon "button" at bounding box center [1048, 127] width 13 height 13
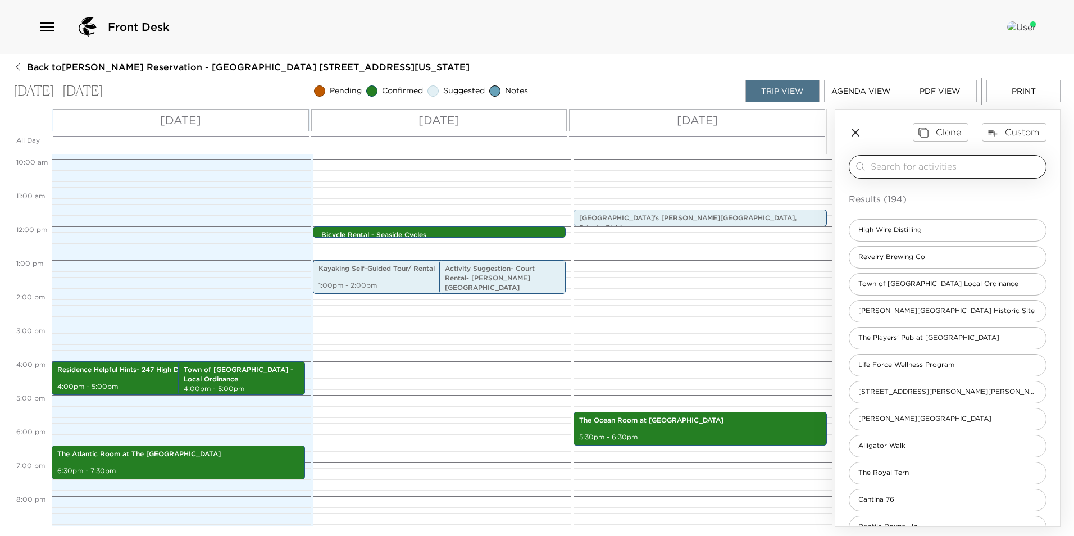
click at [906, 162] on input "search" at bounding box center [956, 166] width 171 height 13
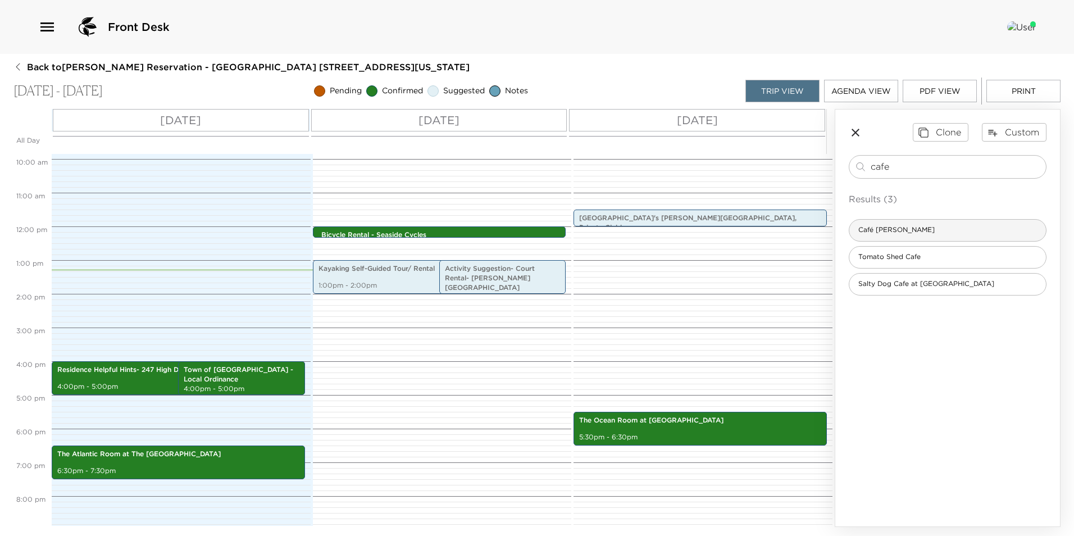
type input "cafe"
click at [913, 229] on div "Café Eugenia" at bounding box center [948, 230] width 198 height 22
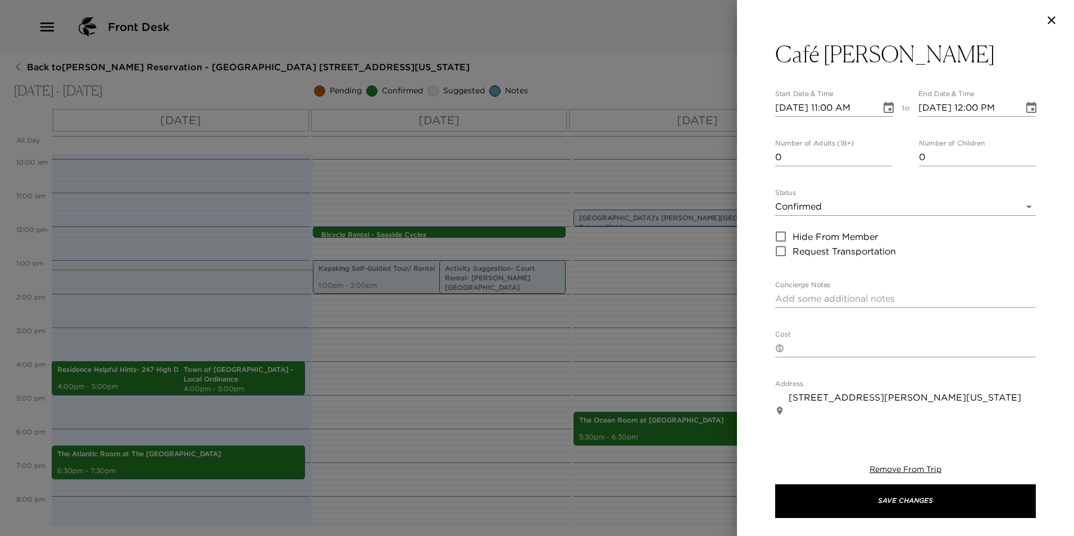
type input "0"
click at [883, 160] on input "0" at bounding box center [833, 157] width 117 height 18
click at [840, 202] on body "Front Desk Back to Whitney Baldwin Reservation - Kiawah High Dunes 247 Kiawah I…" at bounding box center [537, 268] width 1074 height 536
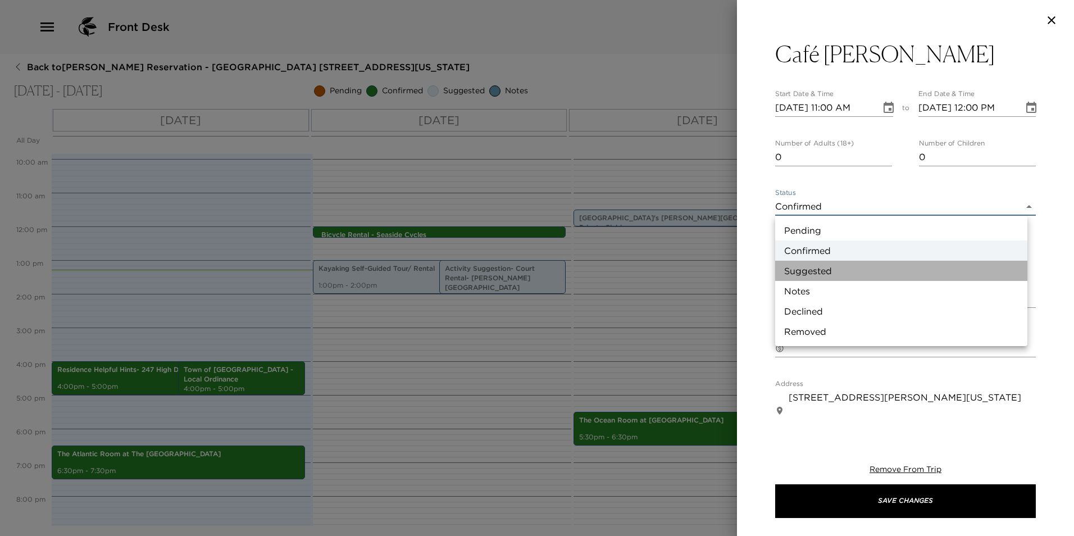
click at [830, 270] on li "Suggested" at bounding box center [901, 271] width 252 height 20
type input "Suggestion"
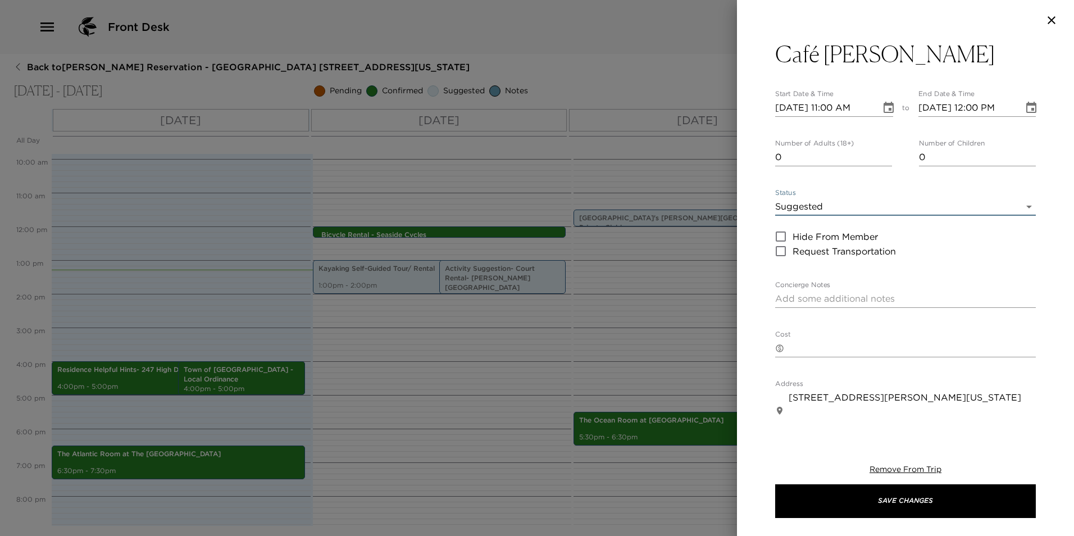
click at [796, 112] on input "10/01/2025 11:00 AM" at bounding box center [824, 108] width 98 height 18
type input "10/02/2025 11:00 AM"
type input "10/02/2025 12:00 PM"
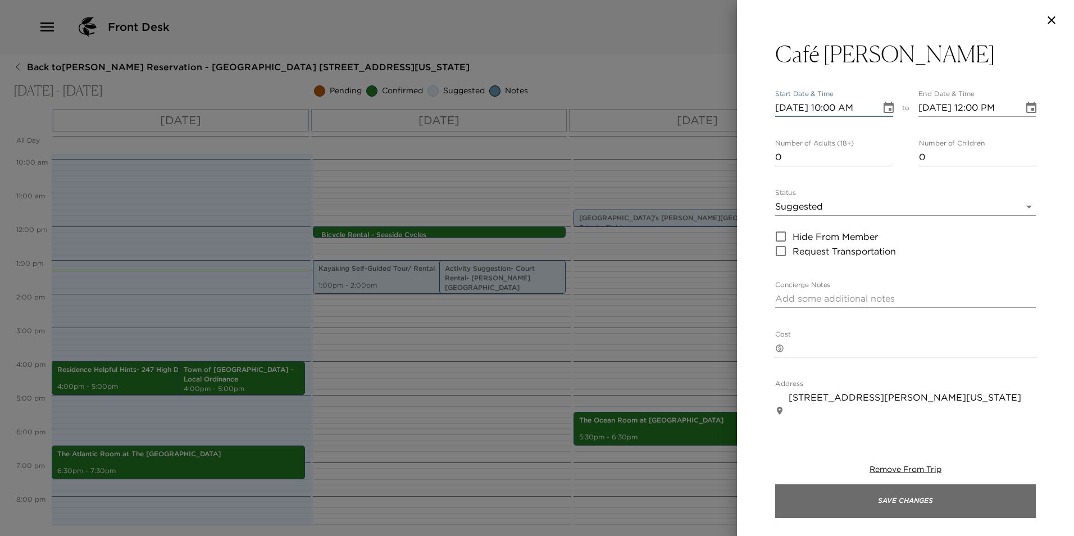
type input "10/02/2025 10:00 AM"
click at [830, 508] on button "Save Changes" at bounding box center [905, 501] width 261 height 34
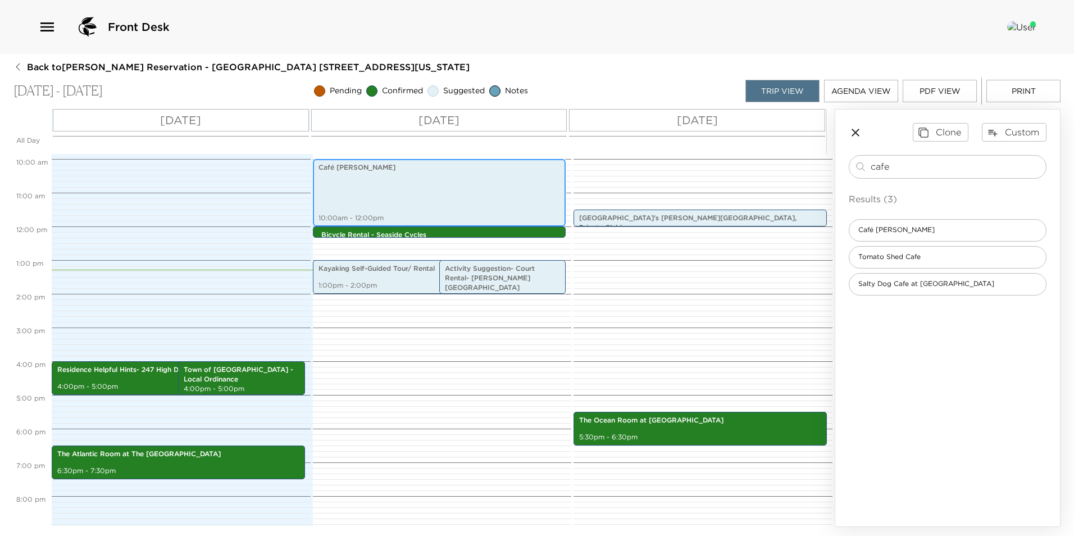
click at [445, 189] on div "Café Eugenia 10:00am - 12:00pm" at bounding box center [439, 193] width 247 height 64
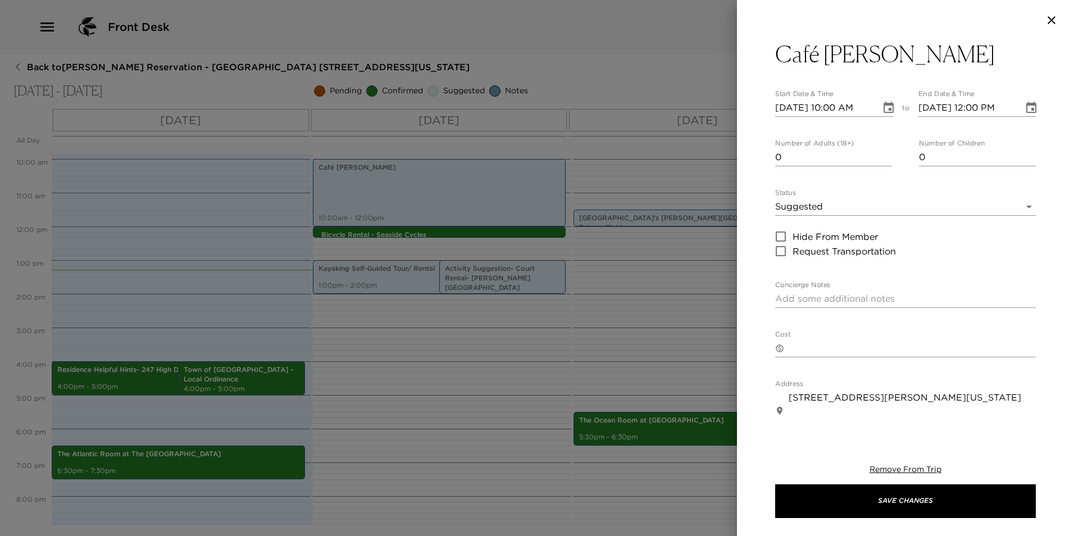
click at [794, 305] on textarea "Concierge Notes" at bounding box center [905, 298] width 261 height 13
paste textarea "Freshfields Village offers online ordering for to-go/ re-heat-- breakfast casse…"
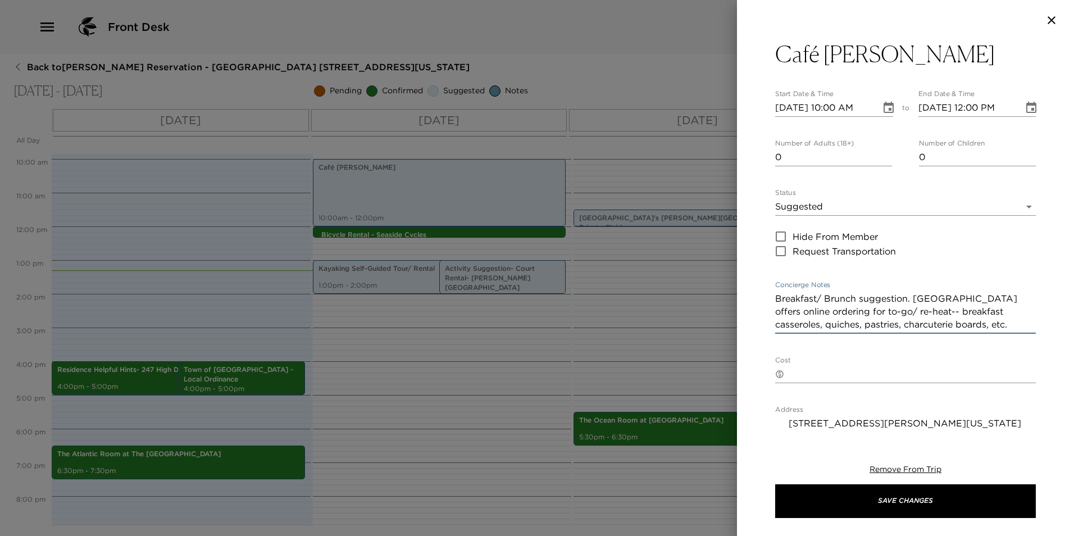
click at [914, 301] on textarea "Breakfast/ Brunch suggestion. Freshfields Village offers online ordering for to…" at bounding box center [905, 311] width 261 height 39
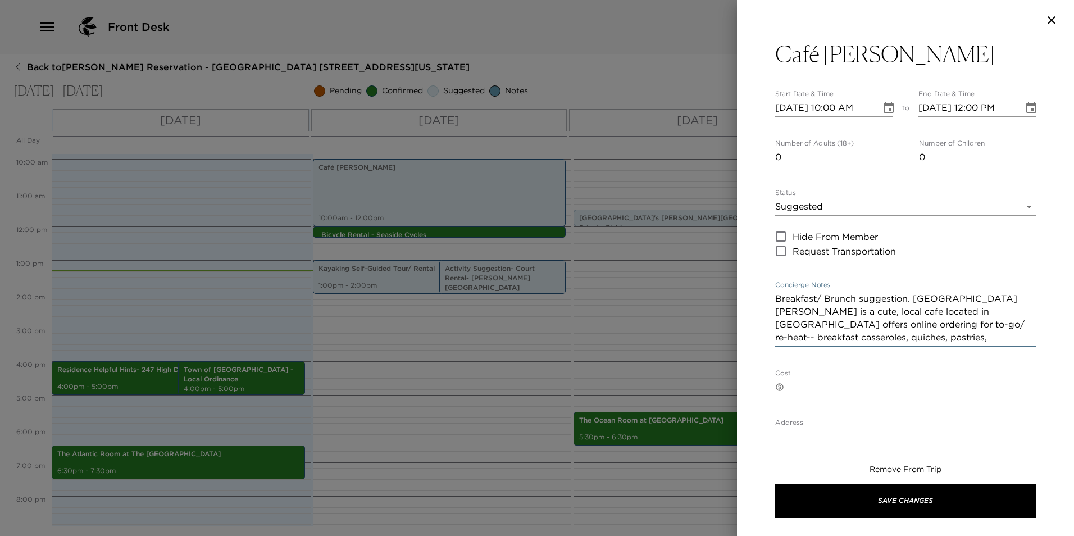
click at [950, 313] on textarea "Breakfast/ Brunch suggestion. Cafe Eugenia is a cute, local cafe located in Fre…" at bounding box center [905, 318] width 261 height 52
click at [1001, 314] on textarea "Breakfast/ Brunch suggestion. Cafe Eugenia is a cute, local cafe located in Fre…" at bounding box center [905, 318] width 261 height 52
click at [1021, 315] on textarea "Breakfast/ Brunch suggestion. Cafe Eugenia is a cute, local cafe located in Fre…" at bounding box center [905, 318] width 261 height 52
click at [785, 325] on textarea "Breakfast/ Brunch suggestion. Cafe Eugenia is a cute, local cafe located in Fre…" at bounding box center [905, 318] width 261 height 52
type textarea "Breakfast/ Brunch suggestion. Cafe Eugenia is a cute, local cafe located in Fre…"
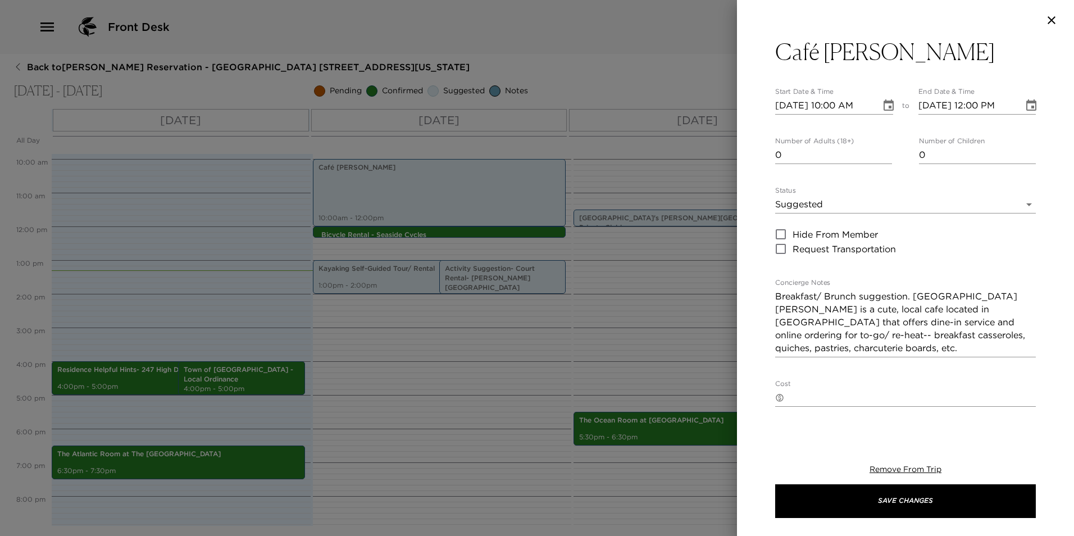
scroll to position [7, 0]
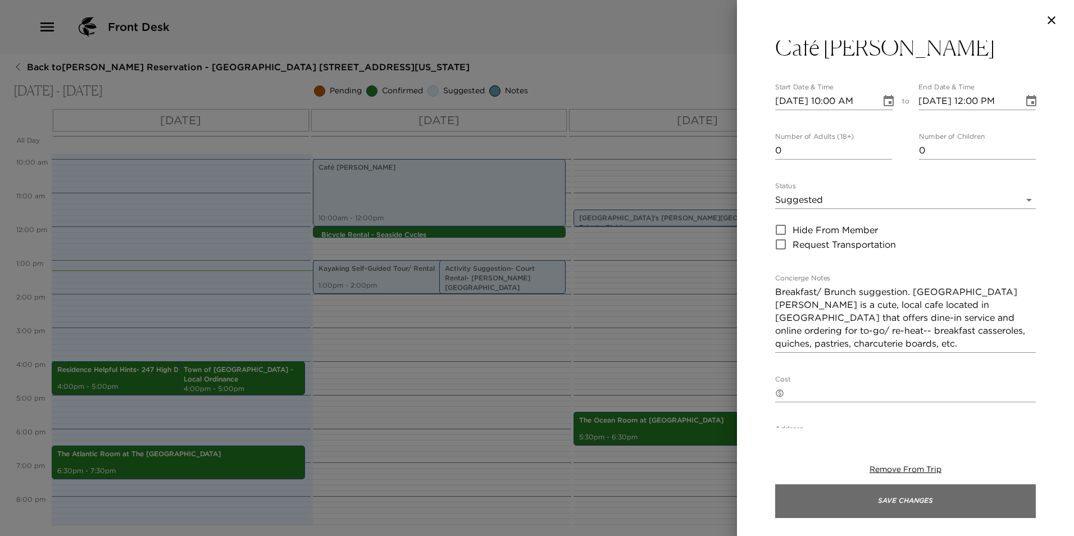
click at [894, 506] on button "Save Changes" at bounding box center [905, 501] width 261 height 34
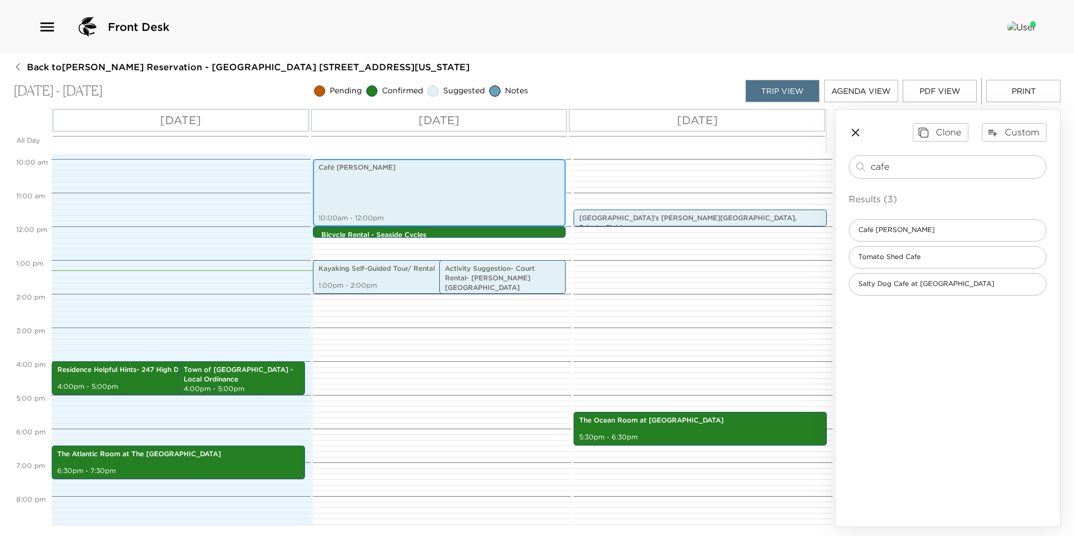
click at [468, 182] on div "Café Eugenia 10:00am - 12:00pm" at bounding box center [439, 193] width 247 height 64
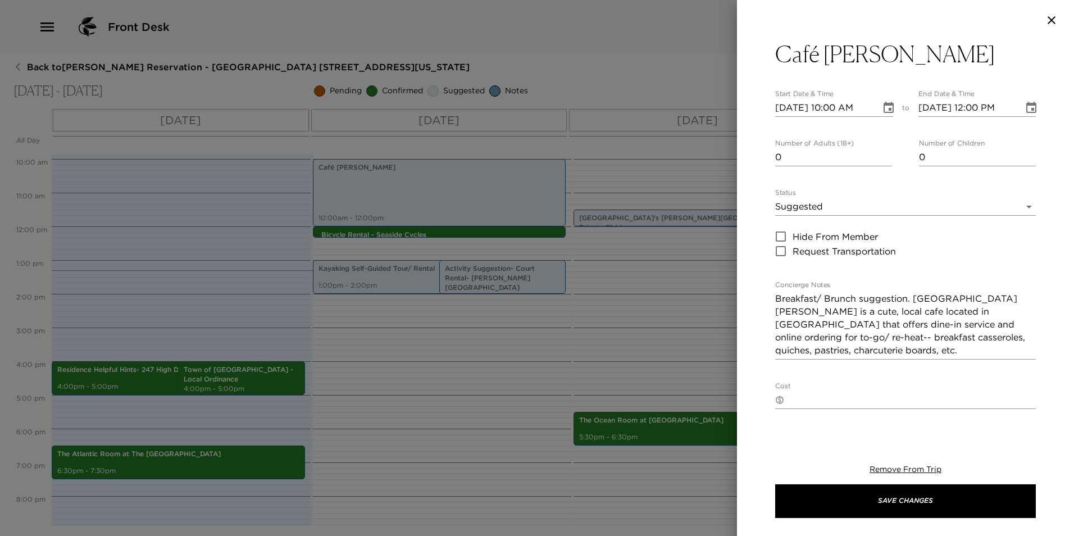
click at [973, 110] on input "10/02/2025 12:00 PM" at bounding box center [968, 108] width 98 height 18
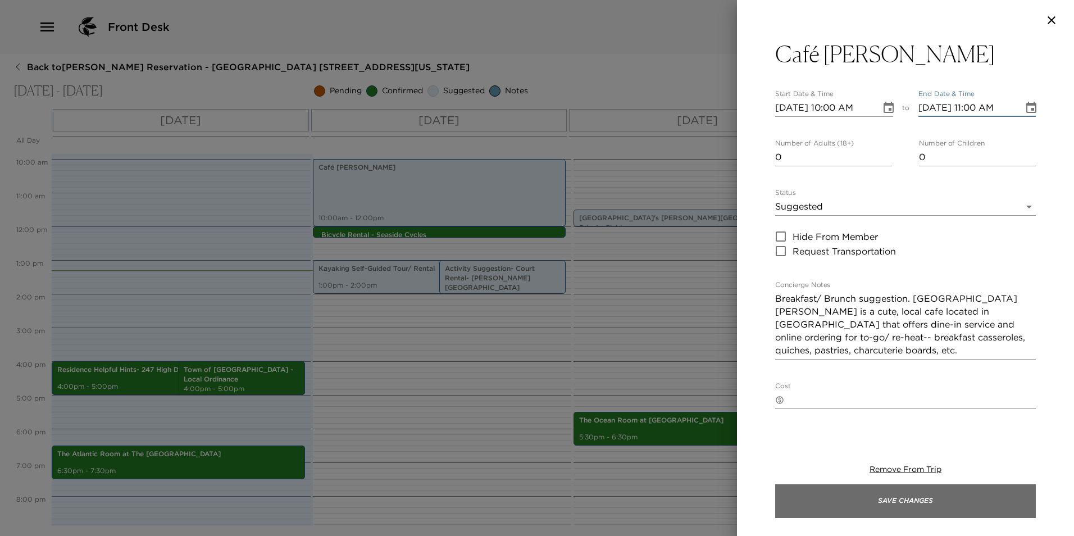
type input "10/02/2025 11:00 AM"
click at [893, 504] on button "Save Changes" at bounding box center [905, 501] width 261 height 34
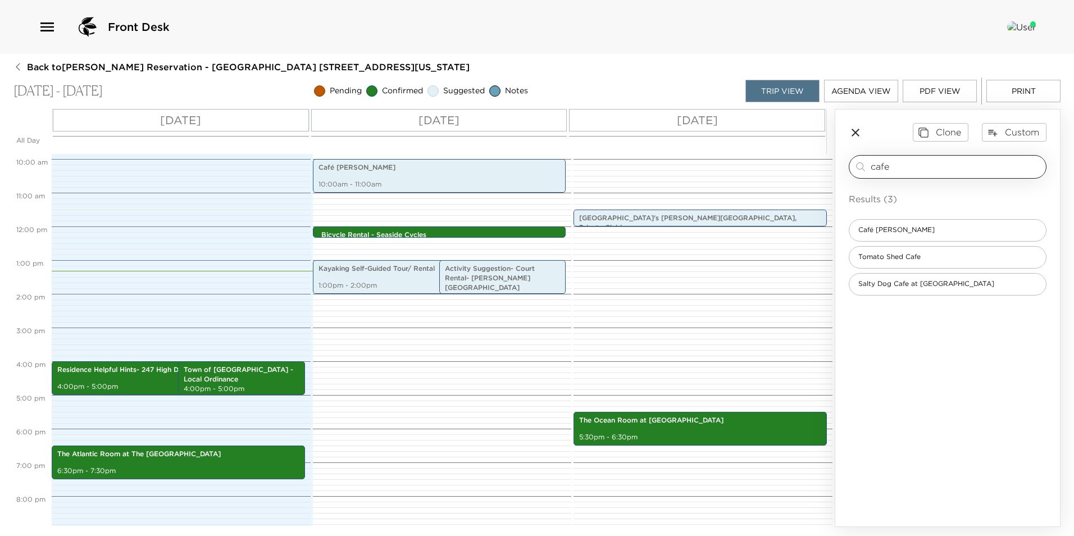
click at [928, 162] on input "cafe" at bounding box center [956, 166] width 171 height 13
type input "c"
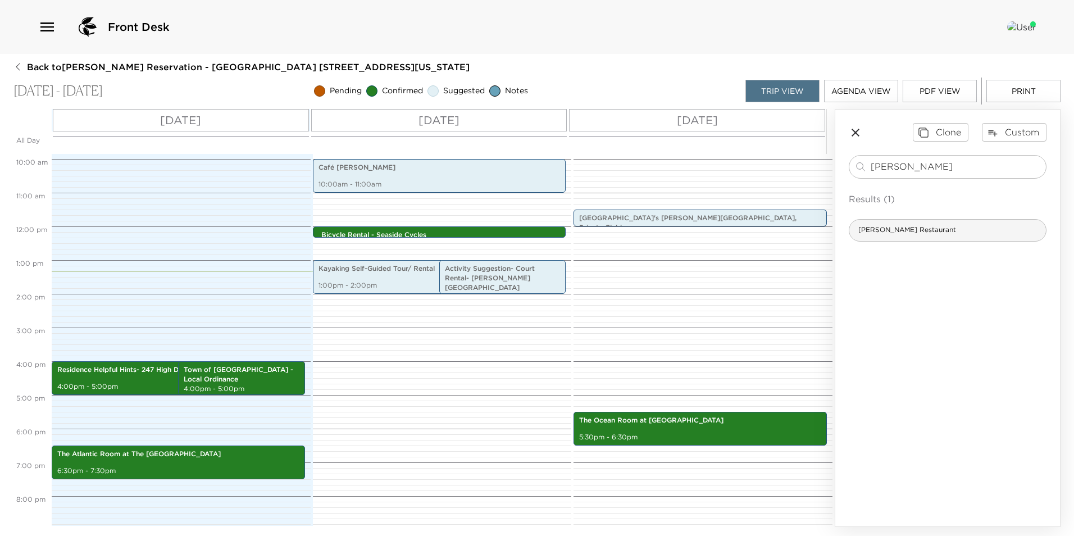
type input "hege"
click at [875, 227] on span "Hege's Restaurant" at bounding box center [907, 230] width 116 height 10
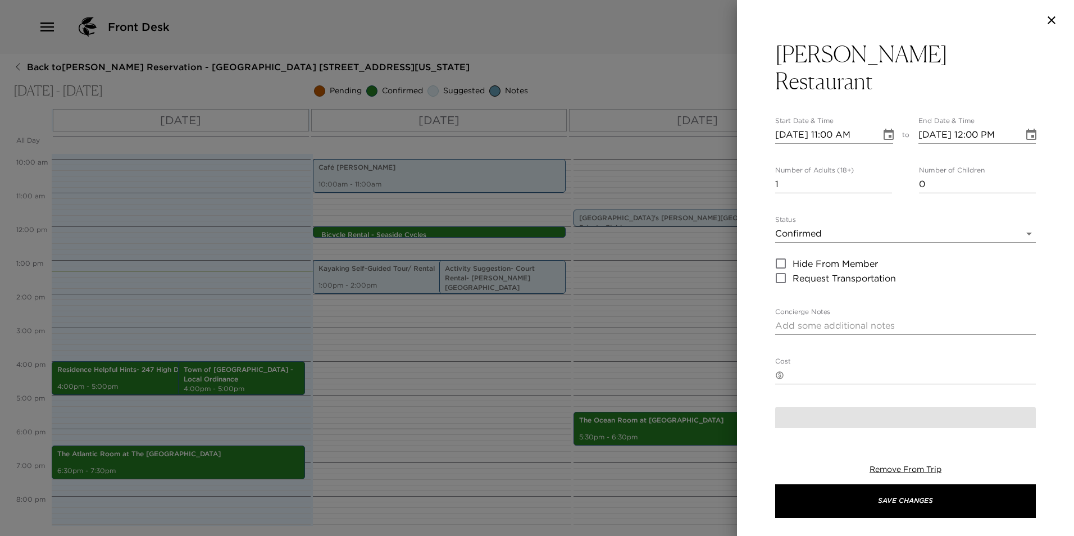
type textarea "Your reservation has been confirmed."
click at [882, 175] on input "2" at bounding box center [833, 184] width 117 height 18
type input "3"
click at [882, 175] on input "3" at bounding box center [833, 184] width 117 height 18
click at [801, 202] on body "Front Desk Back to Whitney Baldwin Reservation - Kiawah High Dunes 247 Kiawah I…" at bounding box center [537, 268] width 1074 height 536
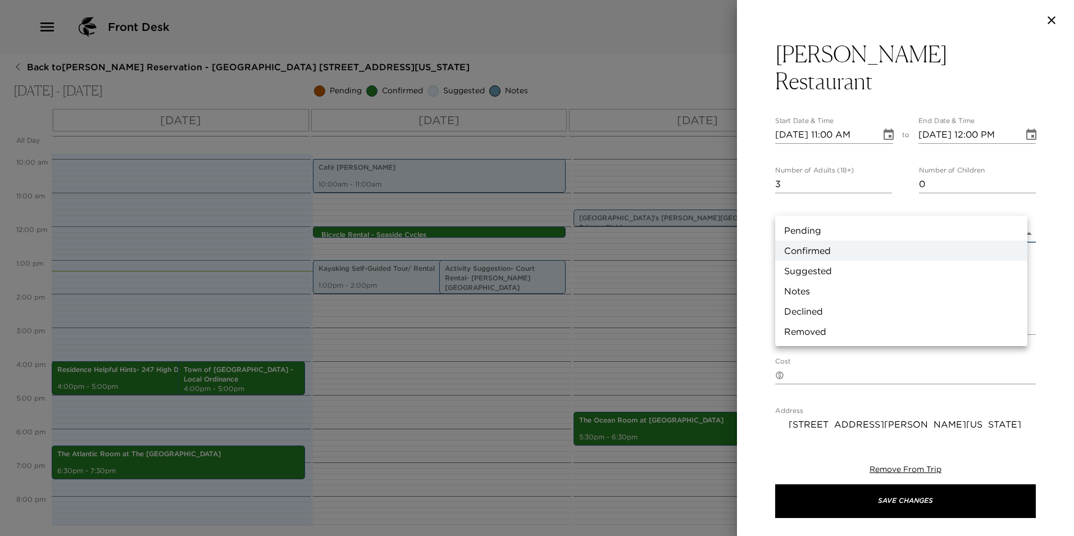
click at [811, 269] on li "Suggested" at bounding box center [901, 271] width 252 height 20
type input "Suggestion"
type textarea "Restaurant Suggestion - Hege's Hege's is a casual, welcoming French Bistro wher…"
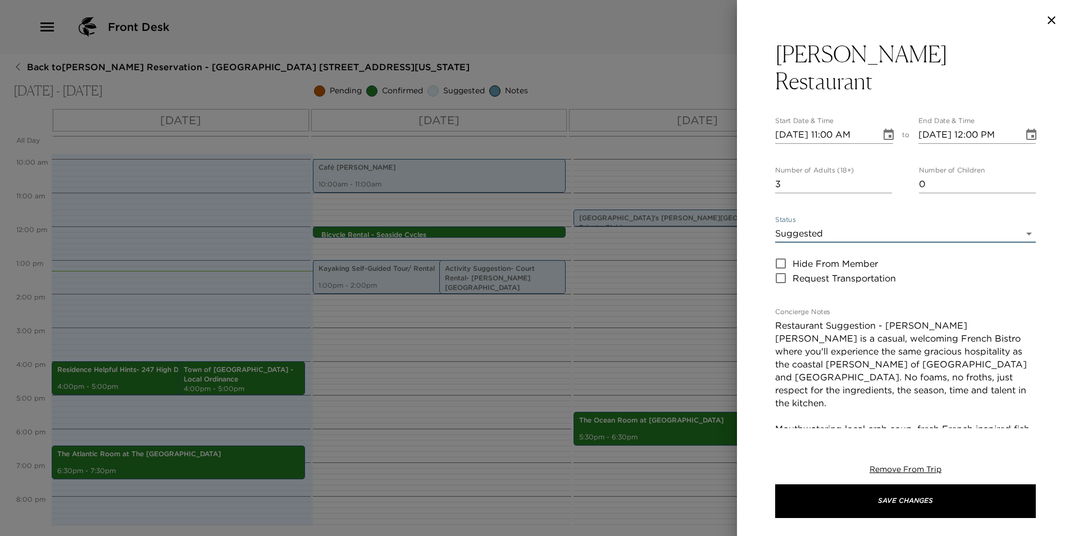
click at [792, 126] on input "10/01/2025 11:00 AM" at bounding box center [824, 135] width 98 height 18
type input "10/02/2025 11:00 AM"
type input "10/02/2025 12:00 PM"
type input "10/02/2025 06:30 PM"
type input "10/02/2025 07:30 PM"
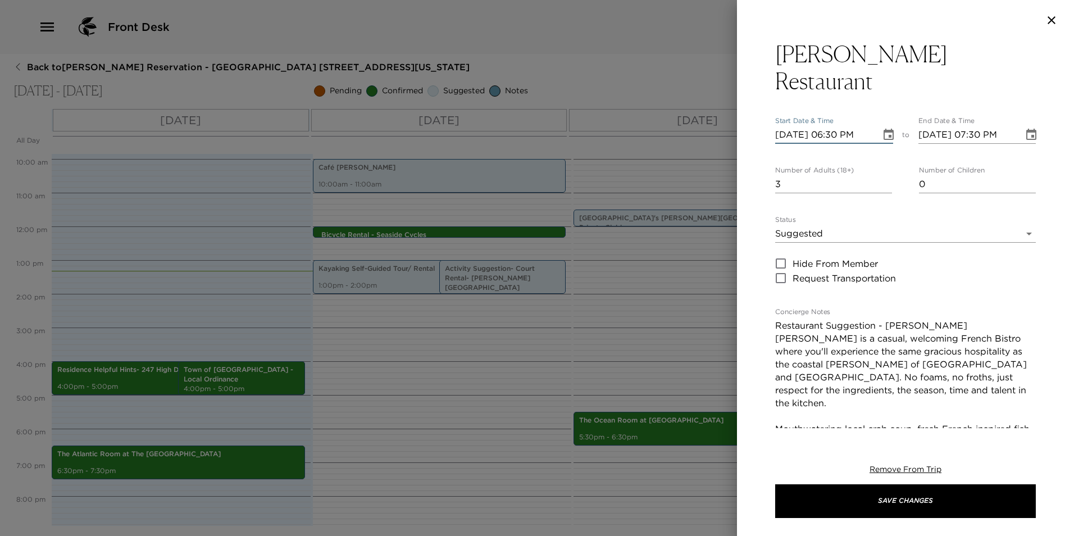
type input "10/02/2025 06:30 PM"
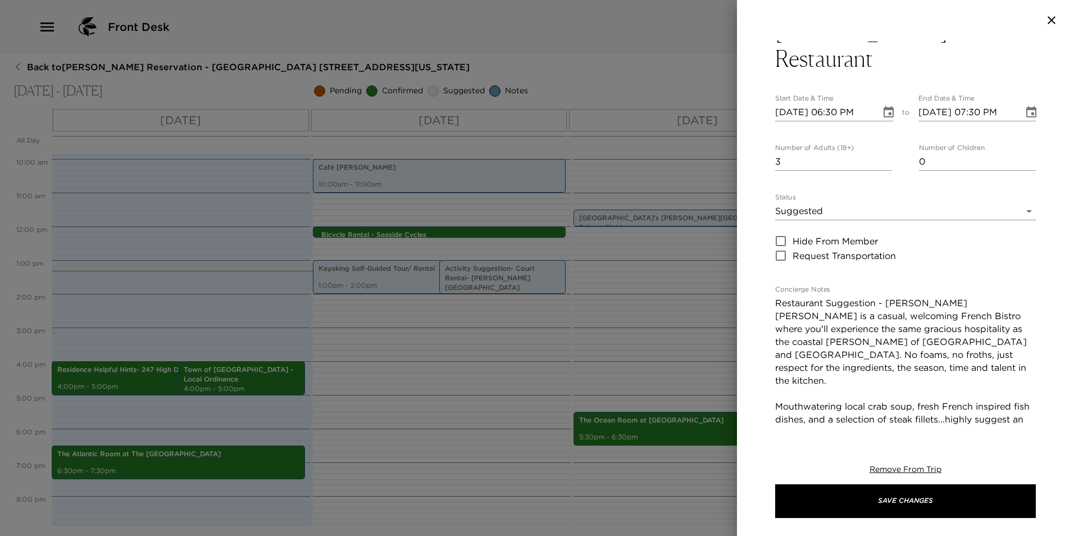
scroll to position [25, 0]
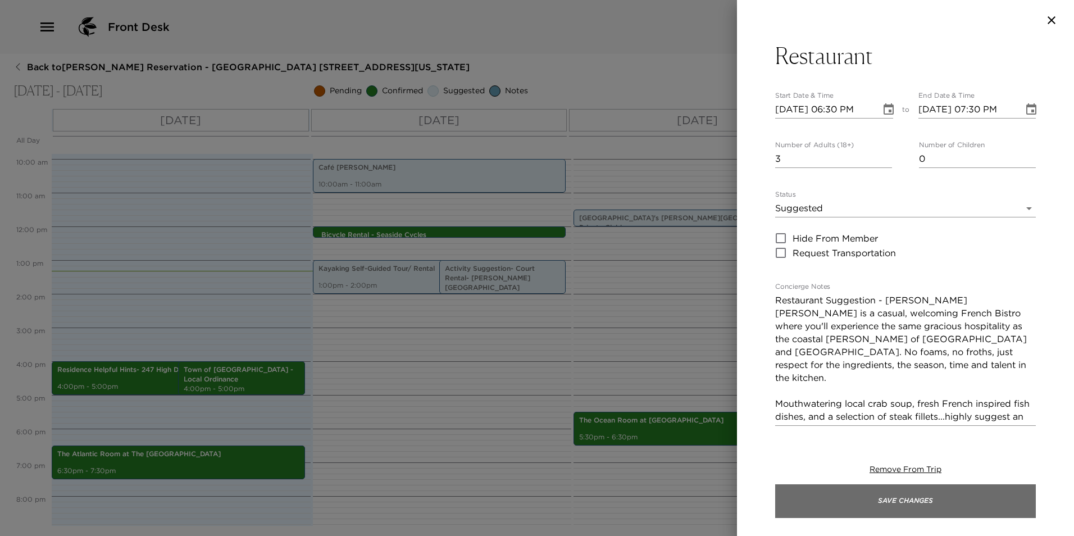
click at [809, 494] on button "Save Changes" at bounding box center [905, 501] width 261 height 34
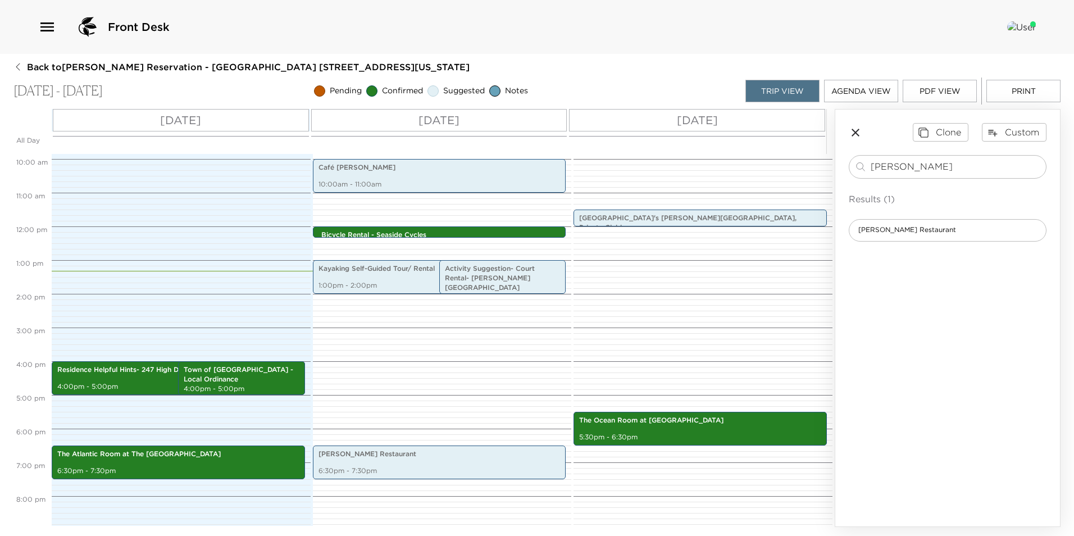
click at [858, 126] on icon "button" at bounding box center [855, 132] width 13 height 13
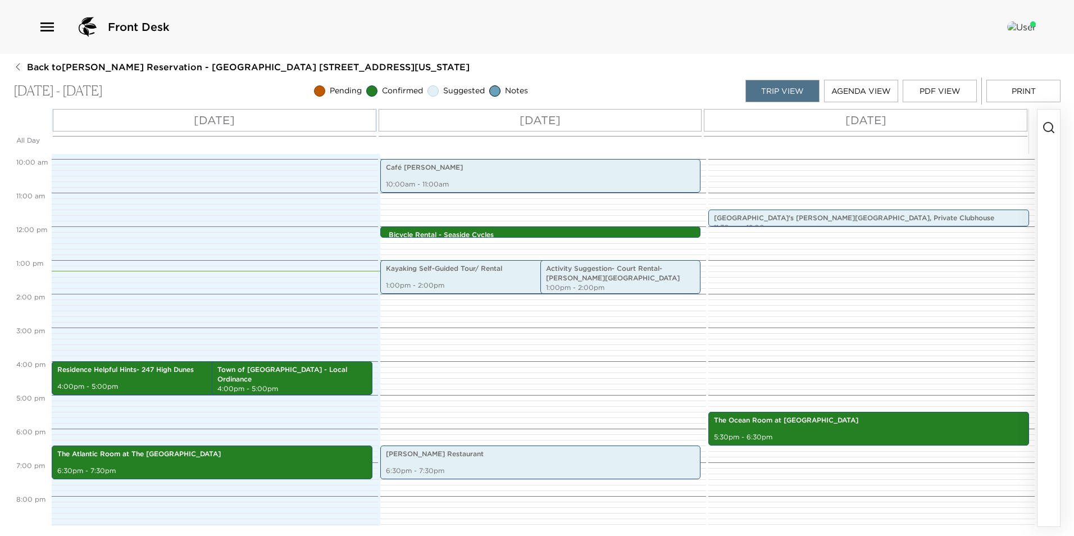
click at [1022, 85] on button "Print" at bounding box center [1024, 91] width 74 height 22
